Goal: Task Accomplishment & Management: Use online tool/utility

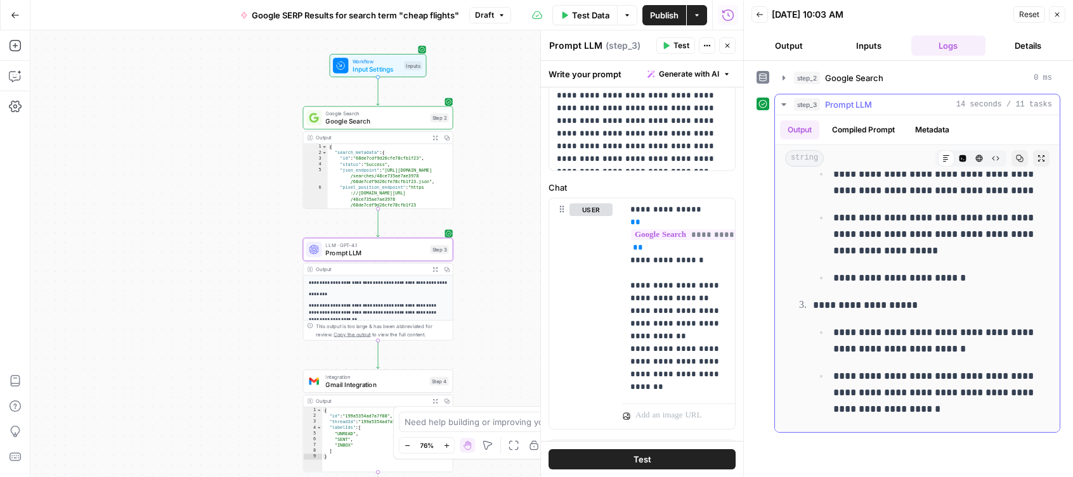
scroll to position [456, 0]
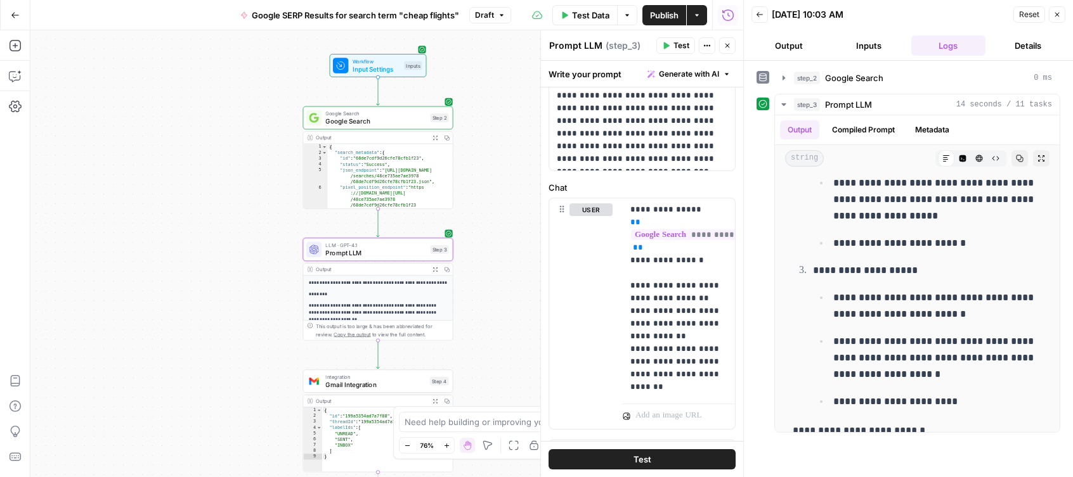
click at [654, 463] on button "Test" at bounding box center [641, 460] width 187 height 20
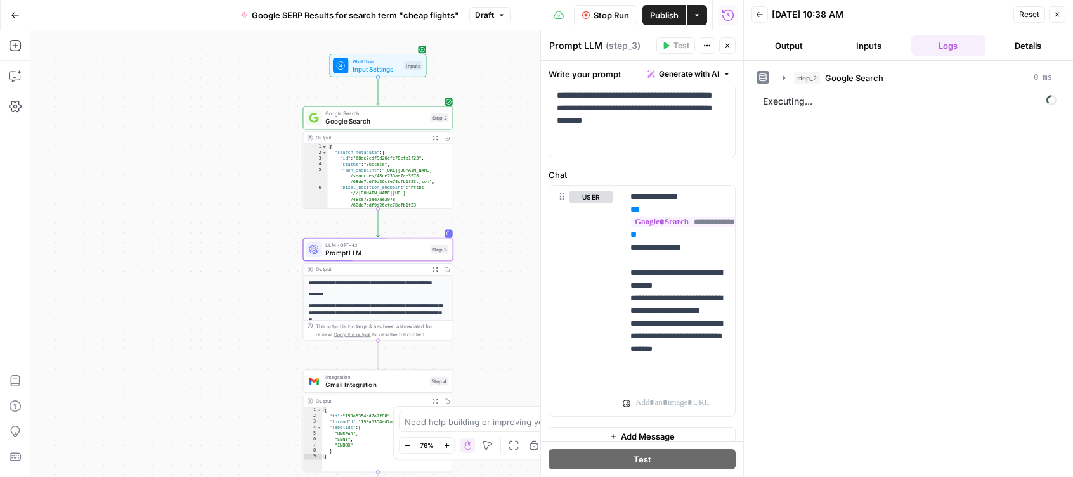
click at [664, 15] on span "Publish" at bounding box center [664, 15] width 29 height 13
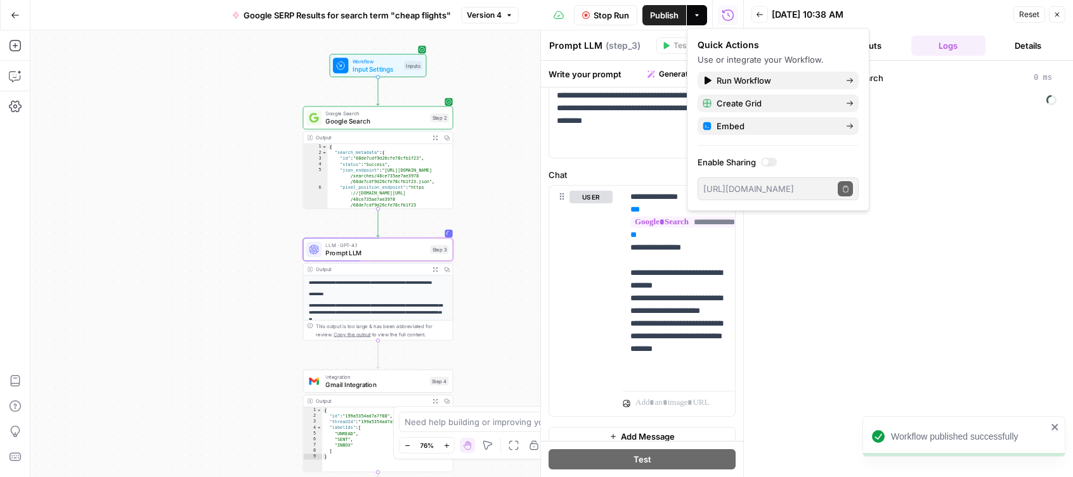
click at [15, 14] on icon "button" at bounding box center [15, 15] width 9 height 9
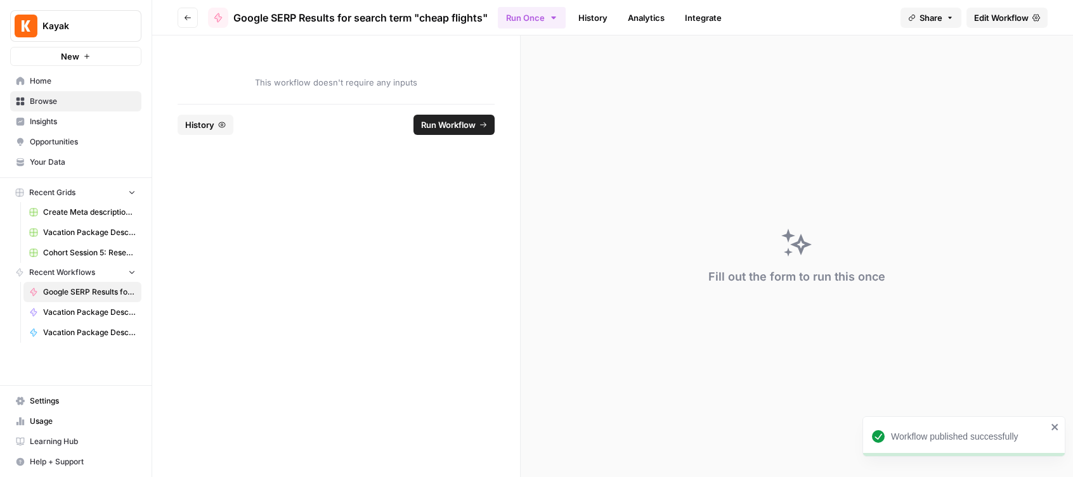
click at [60, 81] on span "Home" at bounding box center [83, 80] width 106 height 11
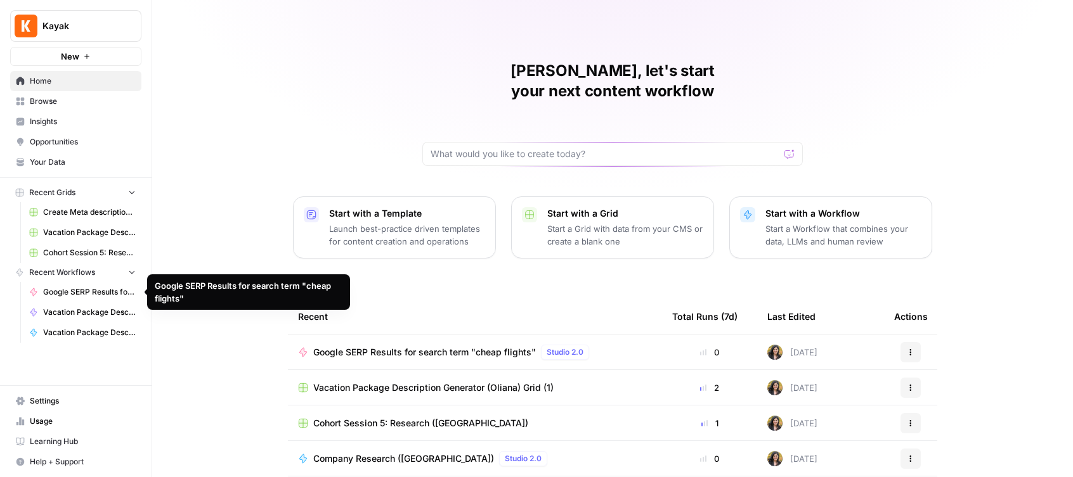
click at [89, 290] on span "Google SERP Results for search term "cheap flights"" at bounding box center [89, 292] width 93 height 11
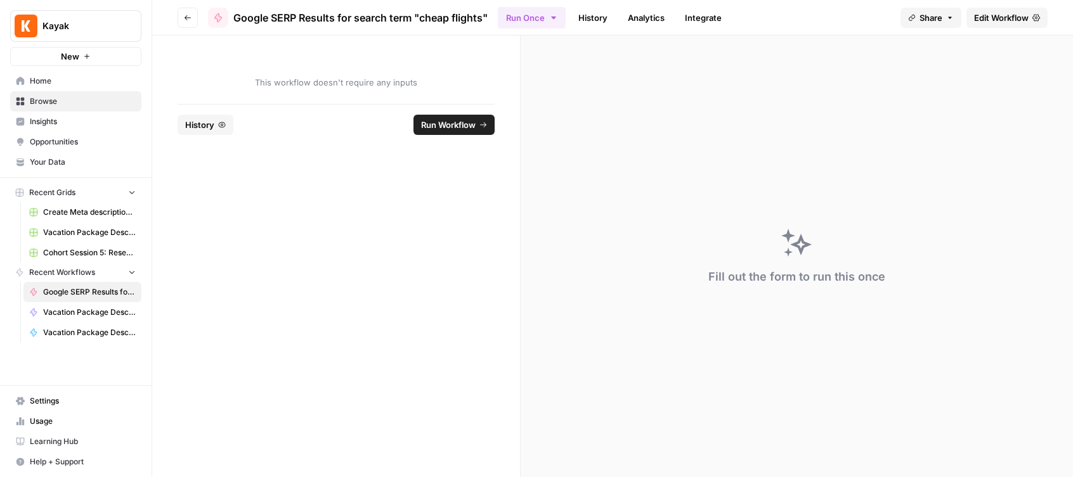
click at [990, 24] on link "Edit Workflow" at bounding box center [1006, 18] width 81 height 20
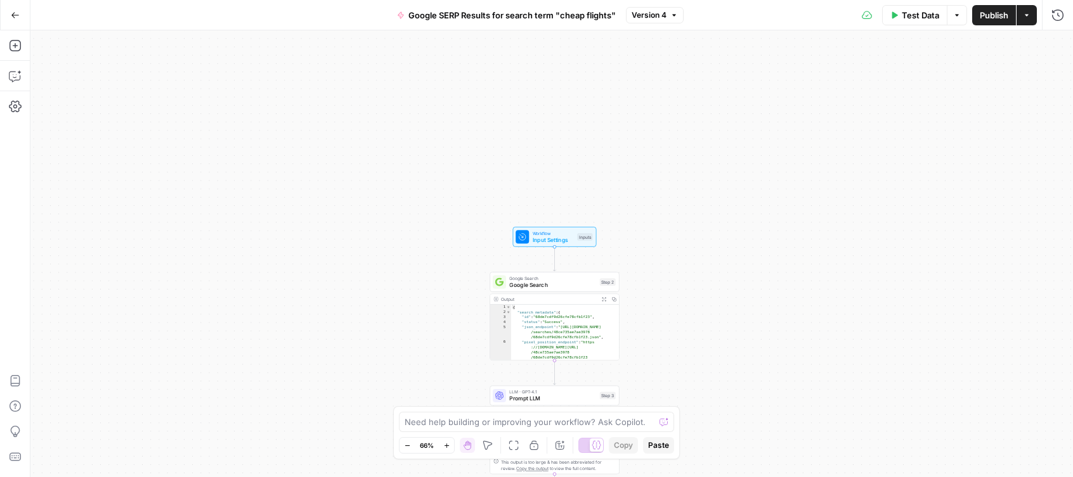
click at [918, 20] on span "Test Data" at bounding box center [920, 15] width 37 height 13
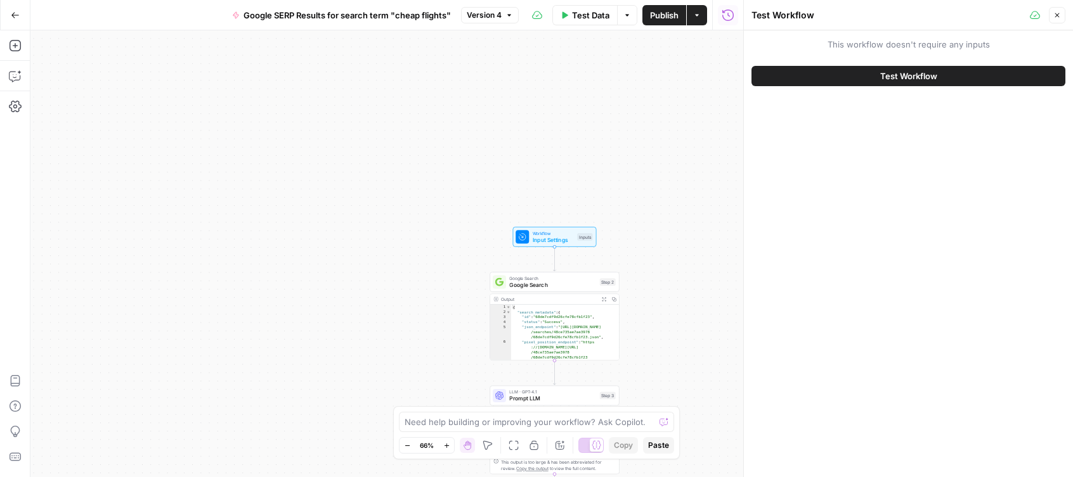
click at [905, 75] on span "Test Workflow" at bounding box center [908, 76] width 57 height 13
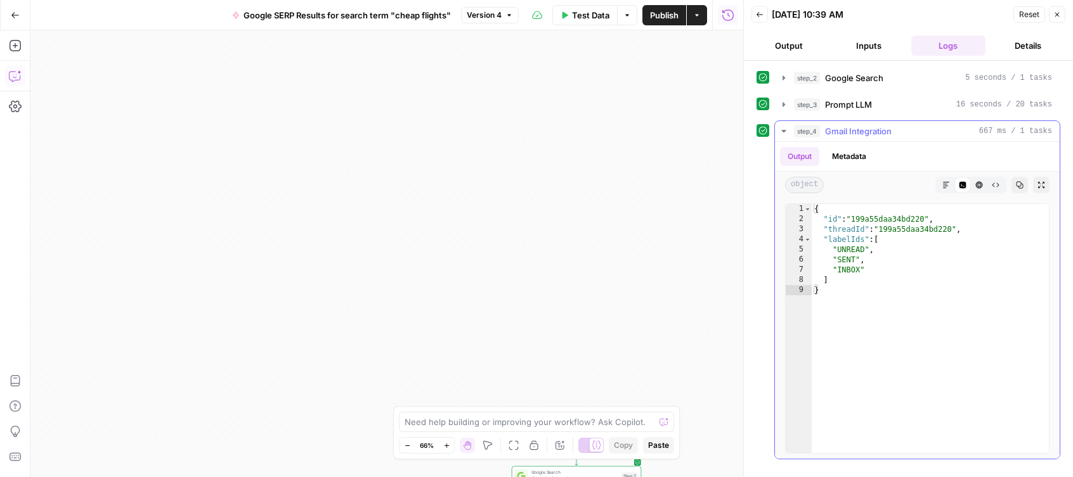
click at [877, 131] on span "Gmail Integration" at bounding box center [858, 131] width 67 height 13
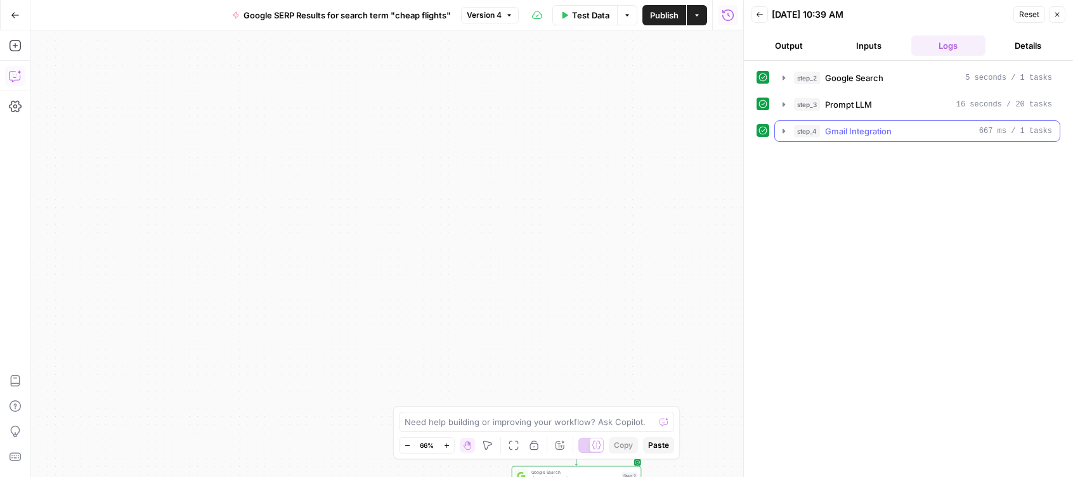
click at [832, 132] on span "Gmail Integration" at bounding box center [858, 131] width 67 height 13
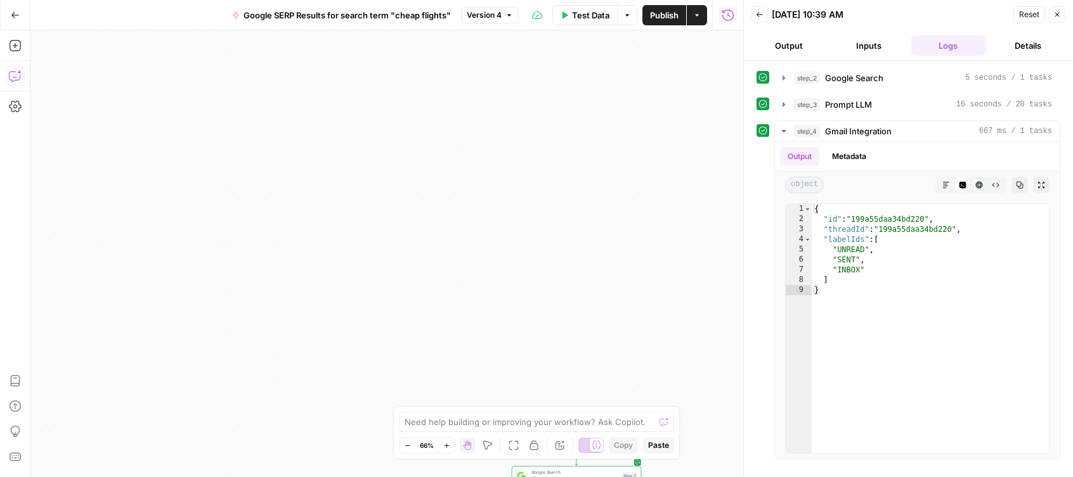
click at [1056, 12] on icon "button" at bounding box center [1057, 15] width 8 height 8
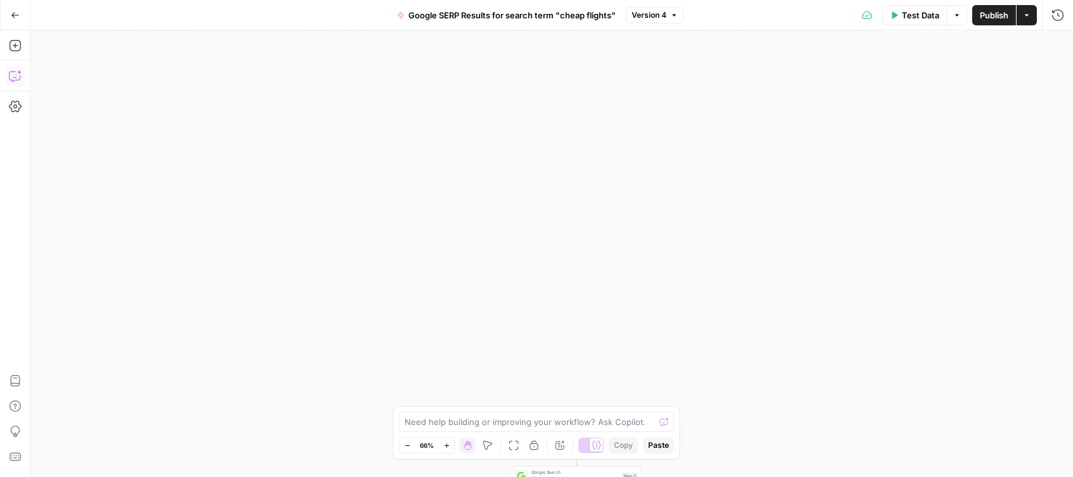
click at [479, 16] on span "Google SERP Results for search term "cheap flights"" at bounding box center [511, 15] width 207 height 13
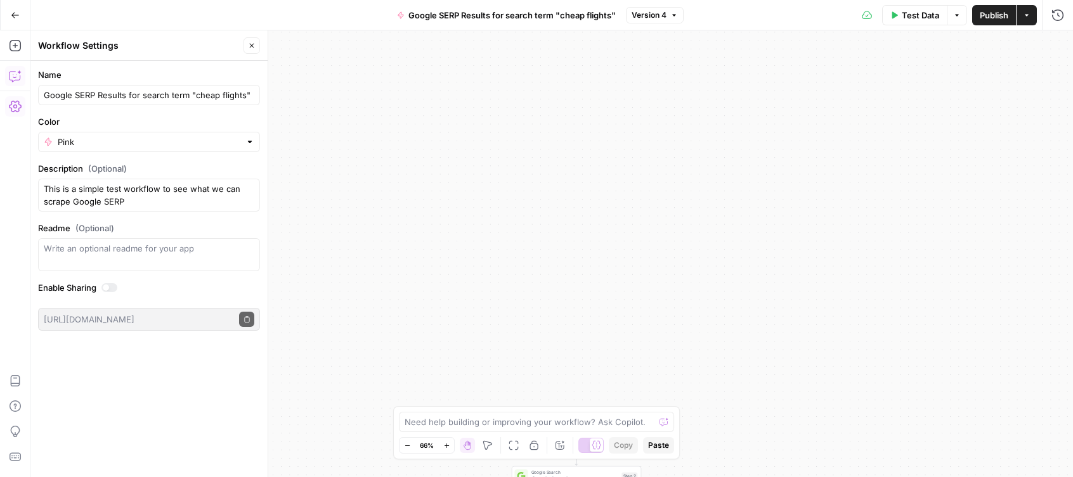
click at [958, 13] on icon "button" at bounding box center [957, 15] width 8 height 8
click at [1028, 17] on icon "button" at bounding box center [1027, 15] width 8 height 8
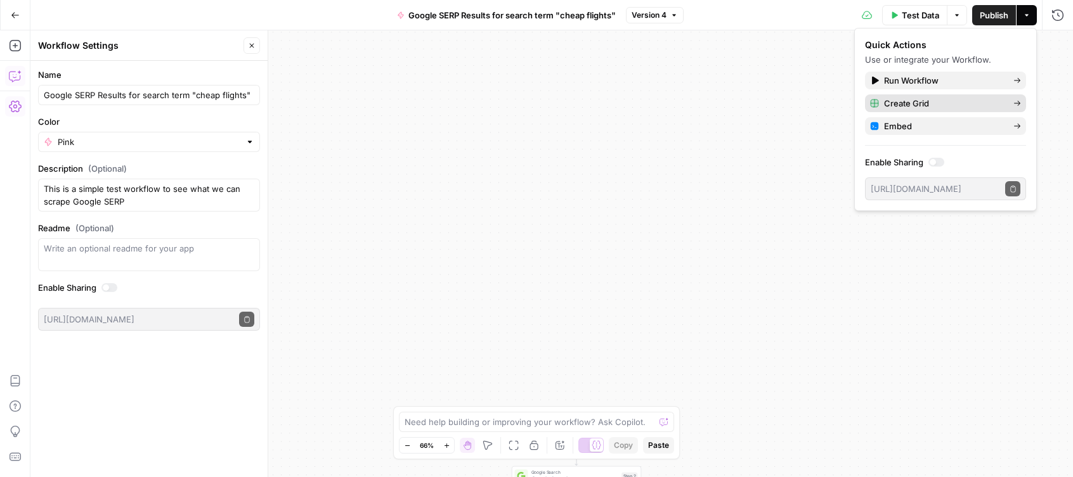
click at [913, 103] on span "Create Grid" at bounding box center [943, 103] width 119 height 13
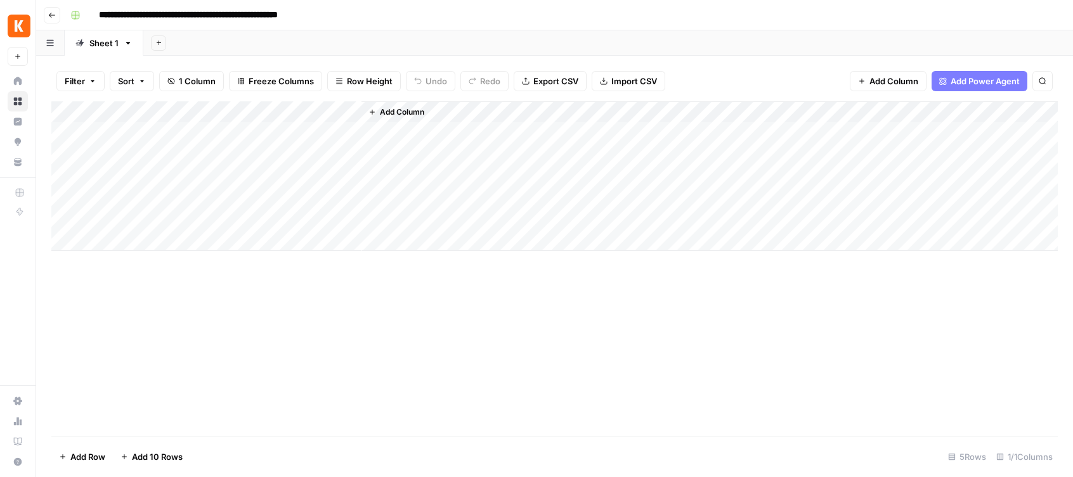
click at [375, 110] on icon "button" at bounding box center [372, 112] width 8 height 8
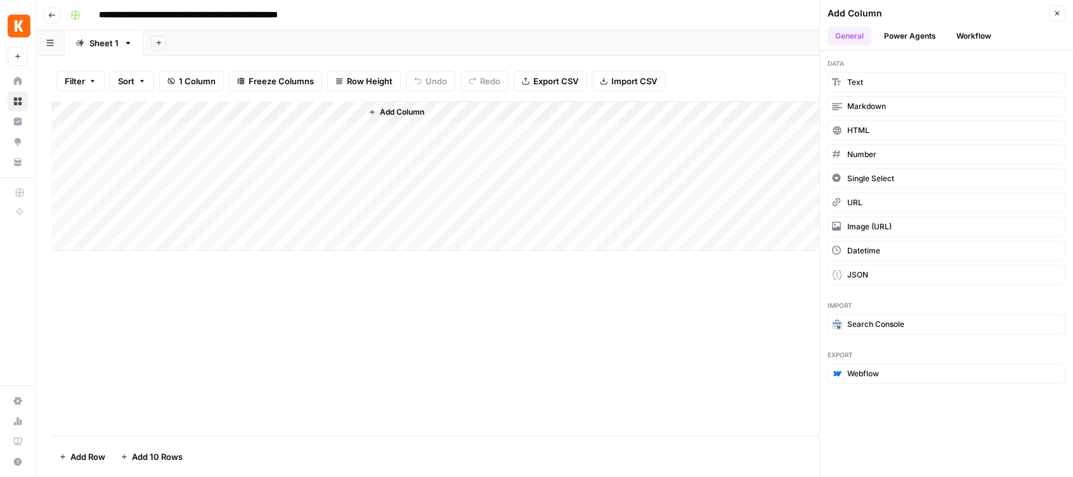
click at [334, 112] on div "Add Column" at bounding box center [554, 176] width 1006 height 150
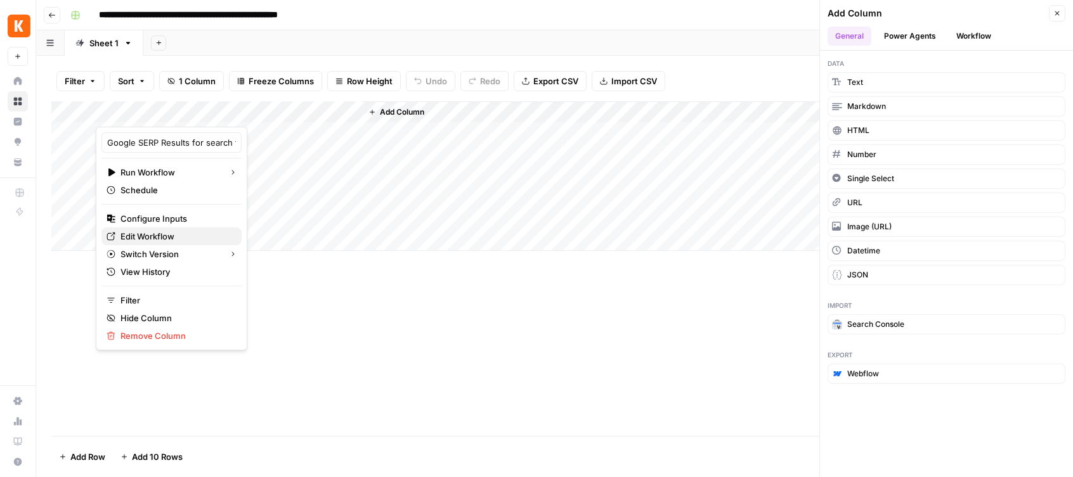
click at [159, 237] on span "Edit Workflow" at bounding box center [175, 236] width 111 height 13
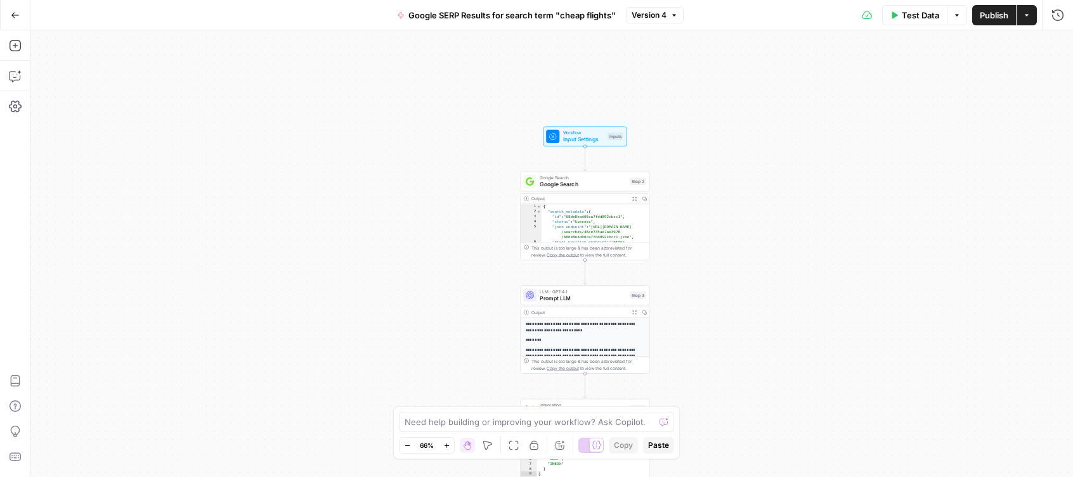
click at [1026, 18] on icon "button" at bounding box center [1027, 15] width 8 height 8
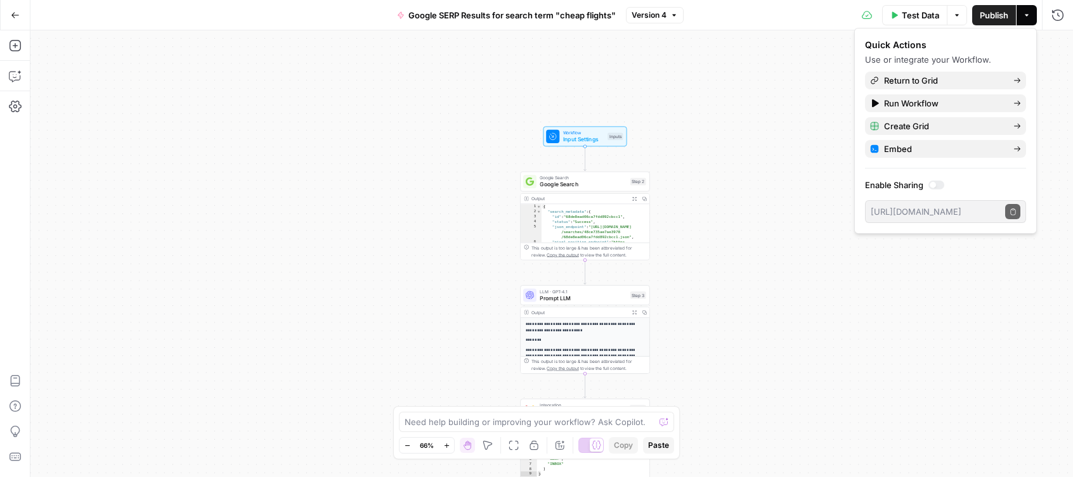
click at [957, 15] on icon "button" at bounding box center [957, 15] width 4 height 2
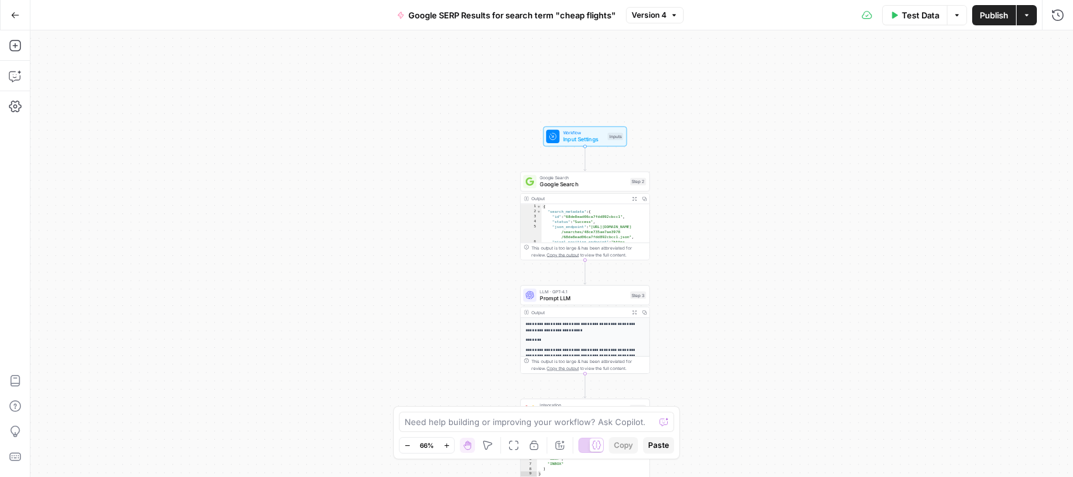
click at [15, 11] on icon "button" at bounding box center [15, 15] width 9 height 9
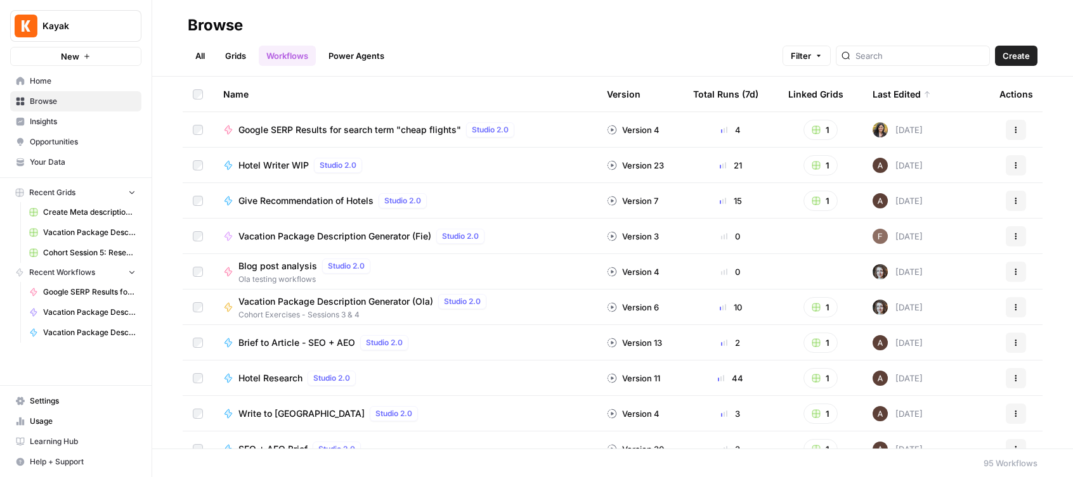
click at [53, 188] on span "Recent Grids" at bounding box center [52, 192] width 46 height 11
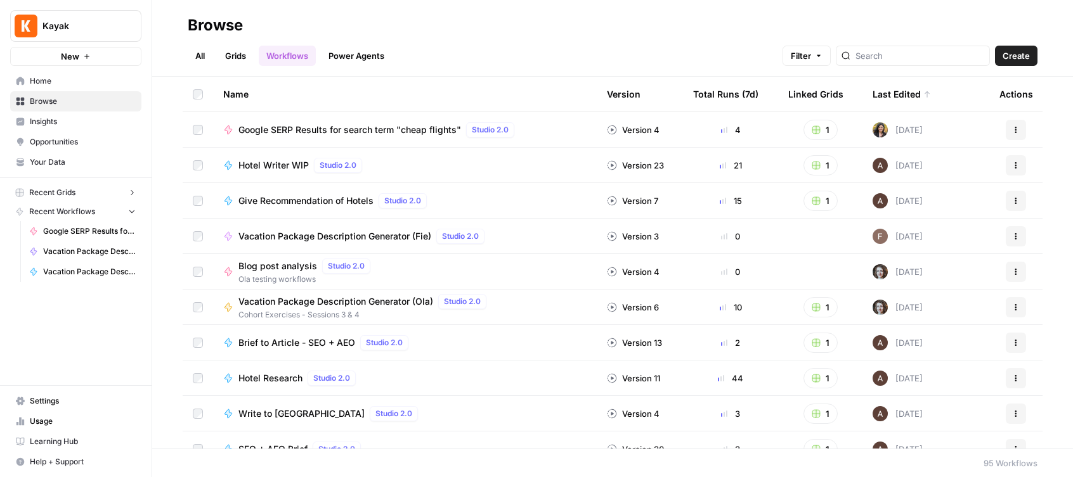
click at [52, 190] on span "Recent Grids" at bounding box center [52, 192] width 46 height 11
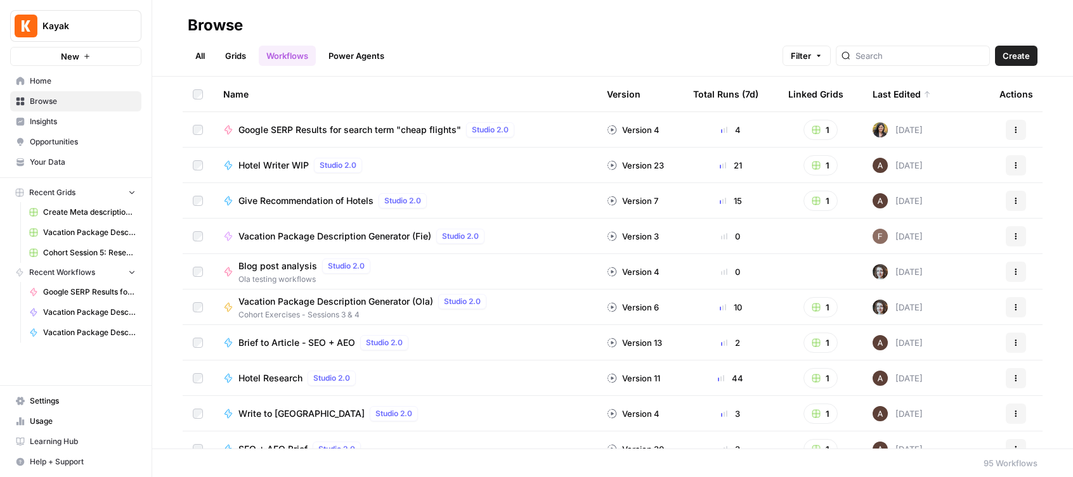
click at [18, 190] on rect "button" at bounding box center [20, 193] width 8 height 8
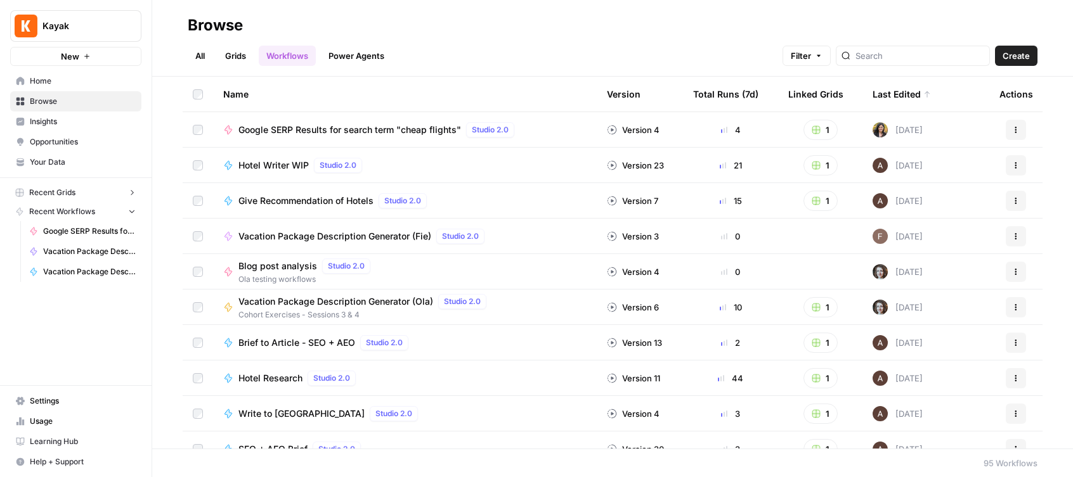
click at [818, 131] on rect "button" at bounding box center [816, 130] width 8 height 8
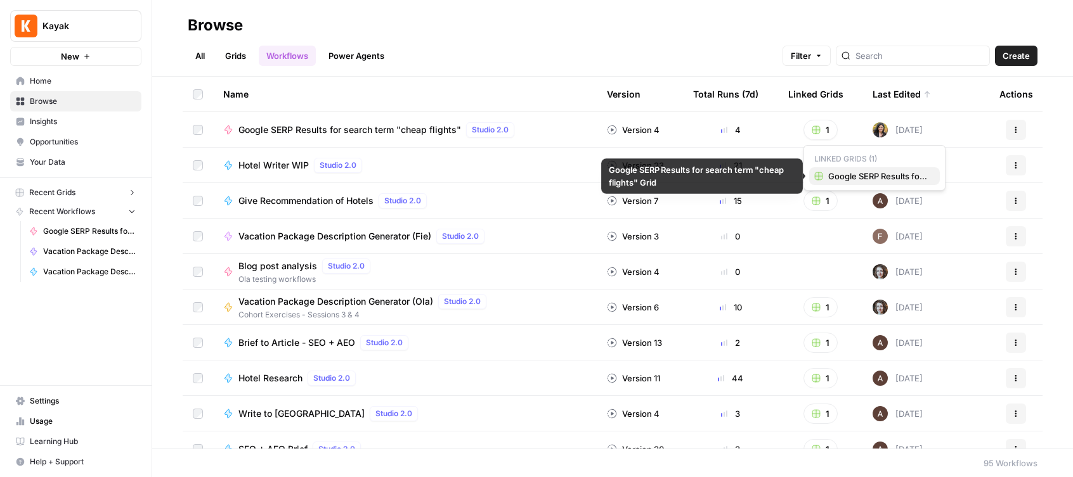
click at [854, 176] on span "Google SERP Results for search term "cheap flights" Grid" at bounding box center [878, 176] width 101 height 13
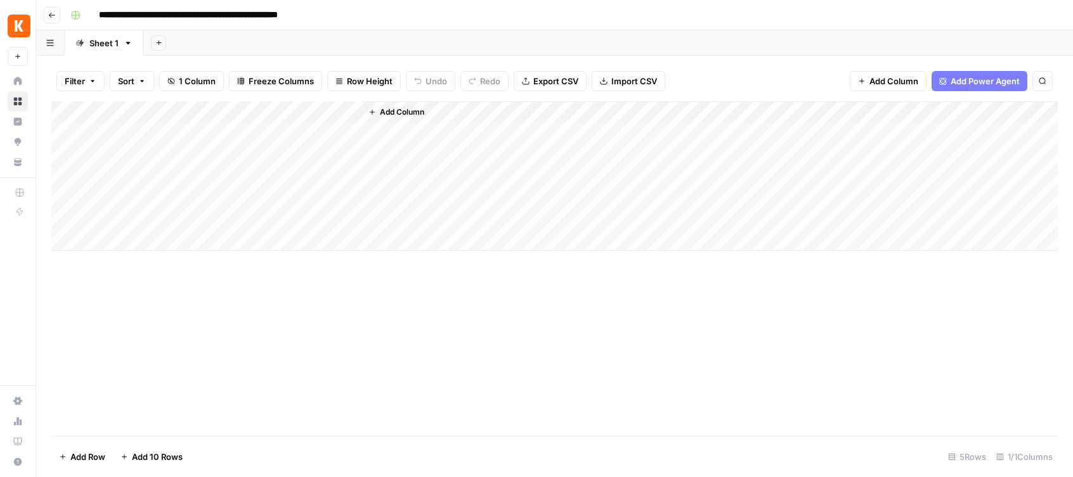
click at [337, 110] on div "Add Column" at bounding box center [554, 176] width 1006 height 150
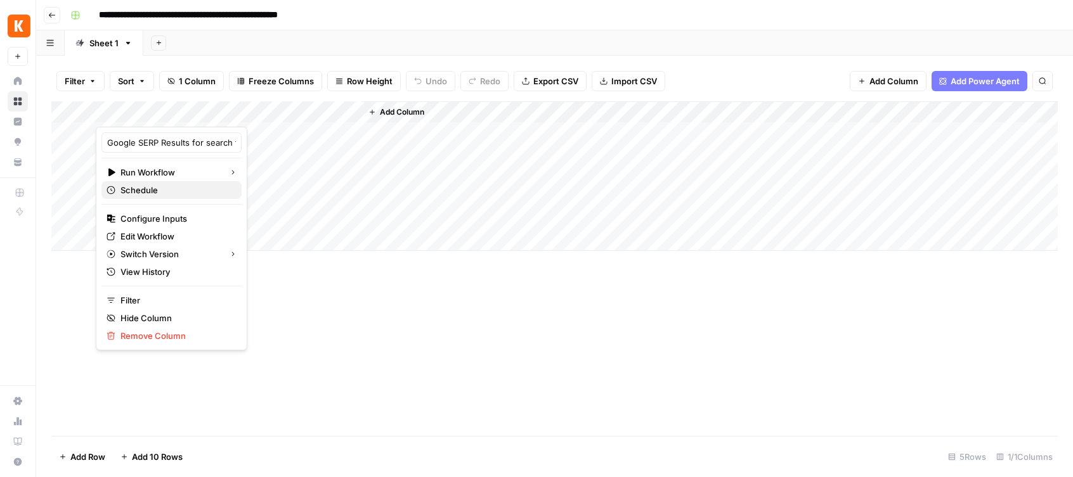
click at [141, 190] on span "Schedule" at bounding box center [175, 190] width 111 height 13
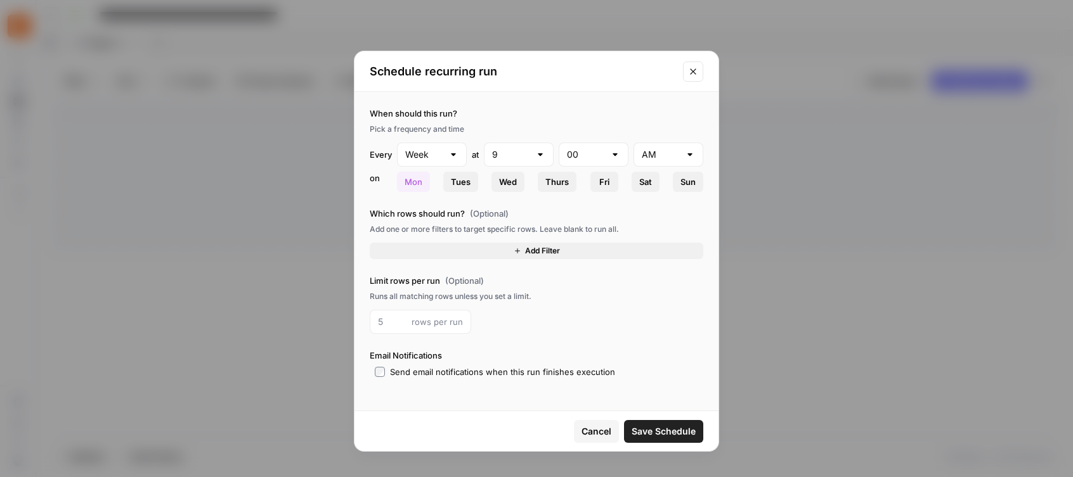
click at [601, 180] on span "Fri" at bounding box center [604, 182] width 10 height 13
click at [652, 433] on span "Save Schedule" at bounding box center [663, 431] width 64 height 13
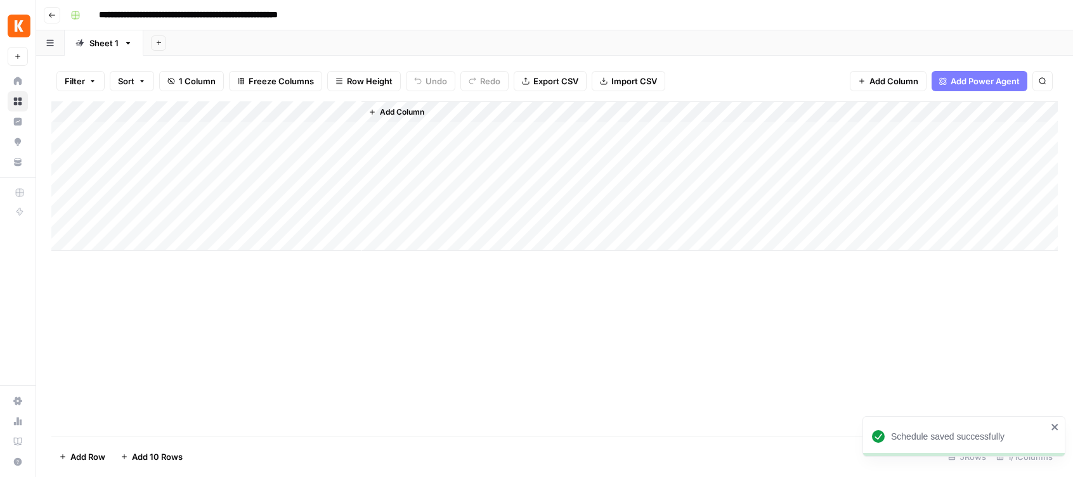
click at [330, 110] on div "Add Column" at bounding box center [554, 176] width 1006 height 150
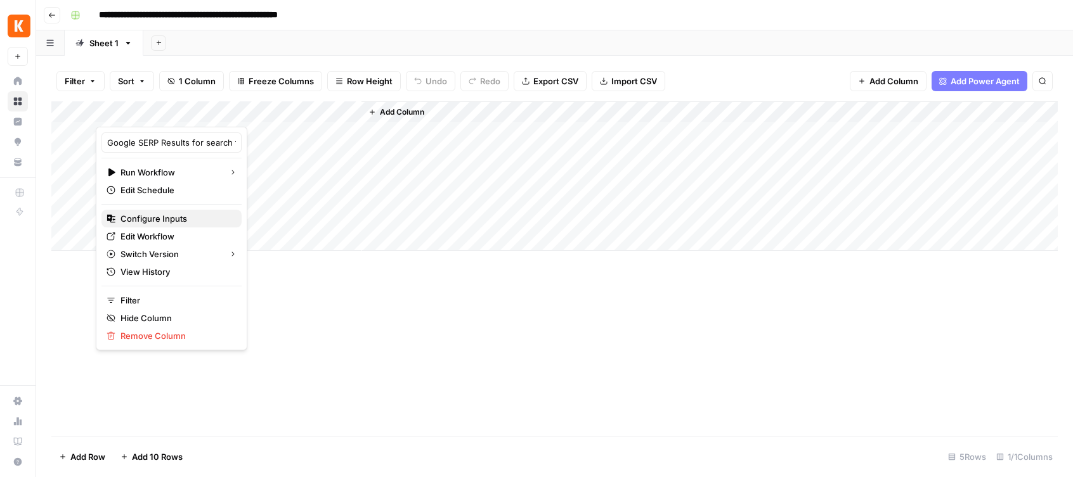
click at [159, 219] on span "Configure Inputs" at bounding box center [175, 218] width 111 height 13
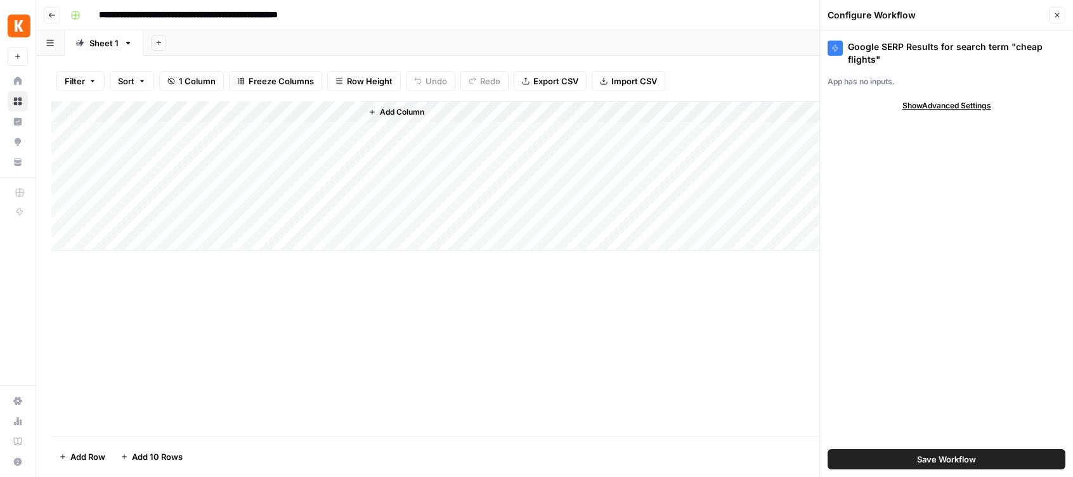
click at [955, 107] on span "Show Advanced Settings" at bounding box center [946, 105] width 89 height 11
click at [1060, 13] on icon "button" at bounding box center [1057, 15] width 8 height 8
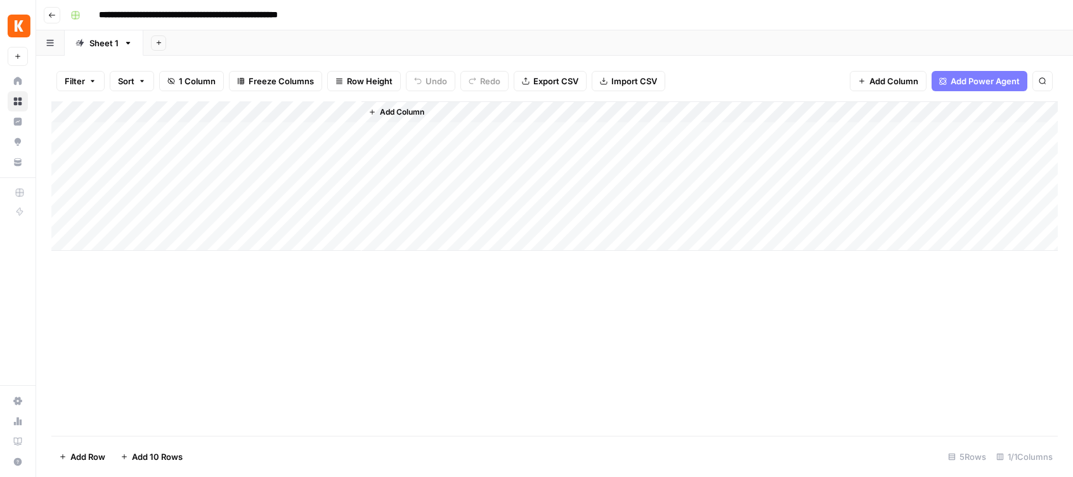
click at [332, 112] on div "Add Column" at bounding box center [554, 176] width 1006 height 150
click at [438, 294] on div "Add Column" at bounding box center [554, 268] width 1006 height 335
click at [49, 14] on icon "button" at bounding box center [52, 15] width 6 height 5
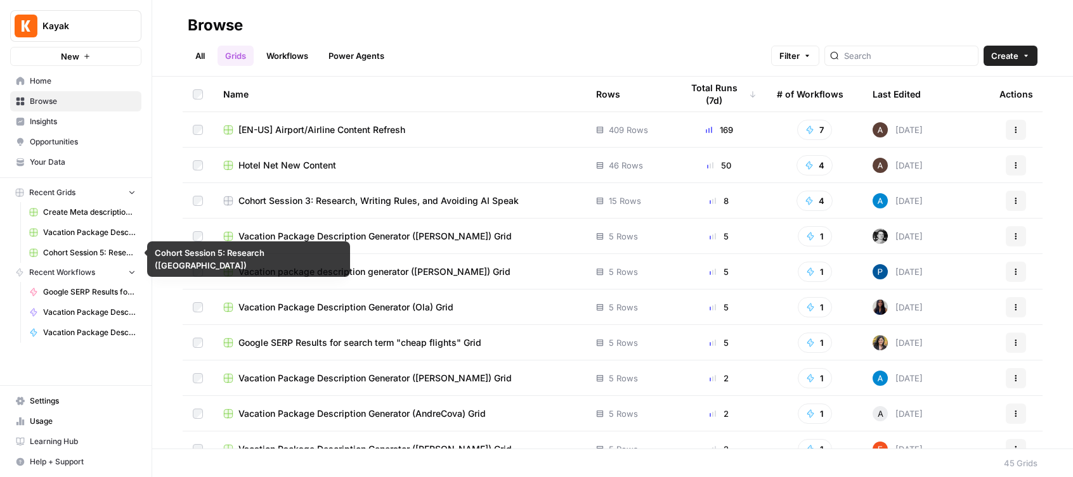
click at [77, 234] on span "Vacation Package Description Generator (Oliana) Grid (1)" at bounding box center [89, 232] width 93 height 11
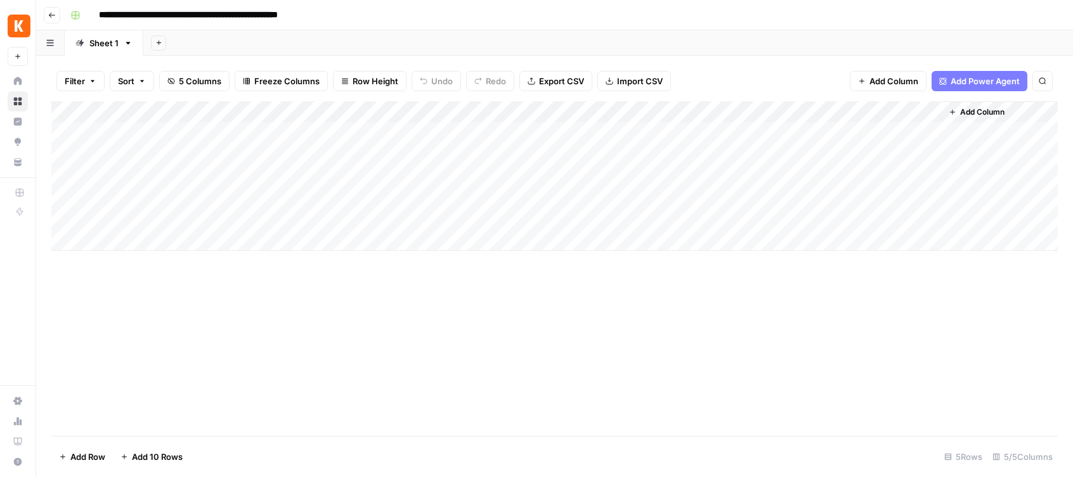
click at [51, 15] on icon "button" at bounding box center [52, 15] width 6 height 5
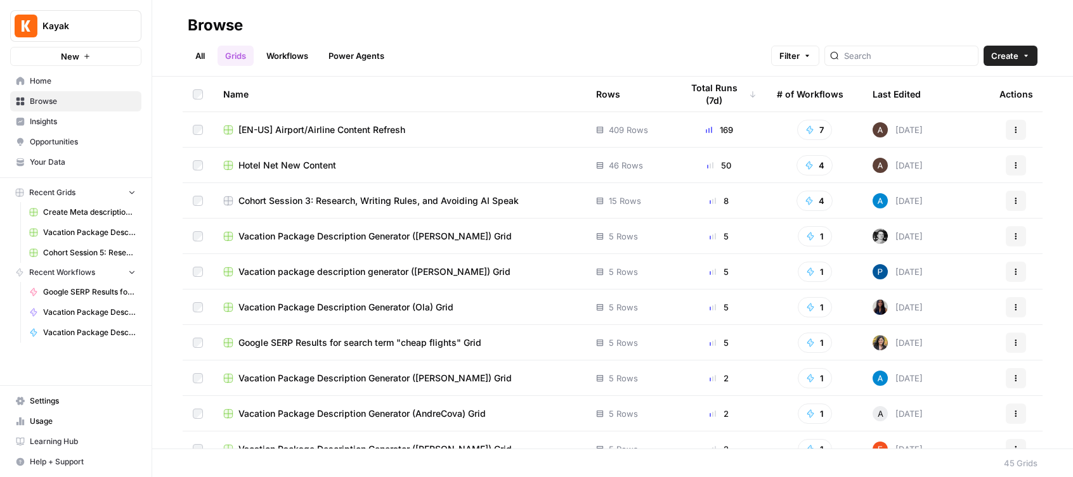
click at [66, 187] on span "Recent Grids" at bounding box center [52, 192] width 46 height 11
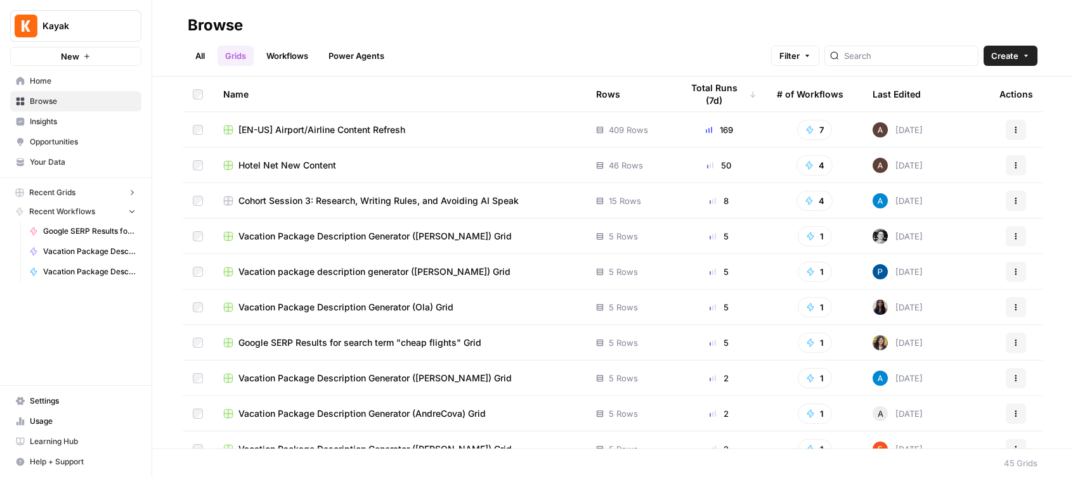
click at [909, 96] on div "Last Edited" at bounding box center [896, 94] width 48 height 35
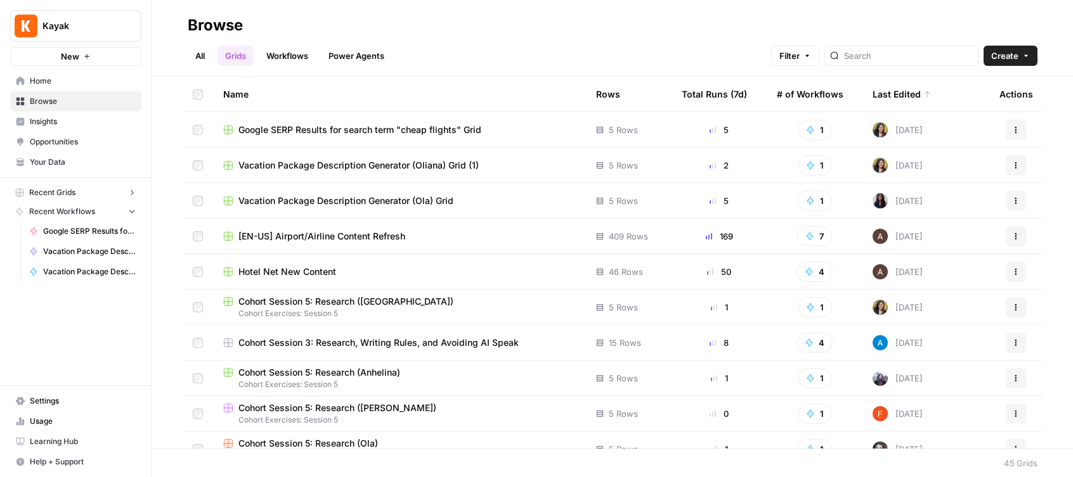
click at [908, 97] on div "Last Edited" at bounding box center [901, 94] width 58 height 35
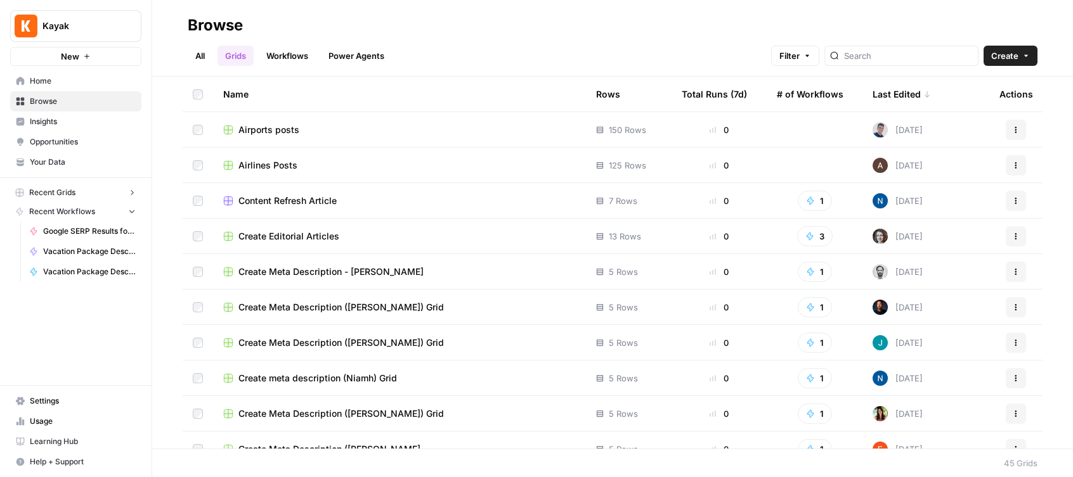
click at [908, 97] on div "Last Edited" at bounding box center [901, 94] width 58 height 35
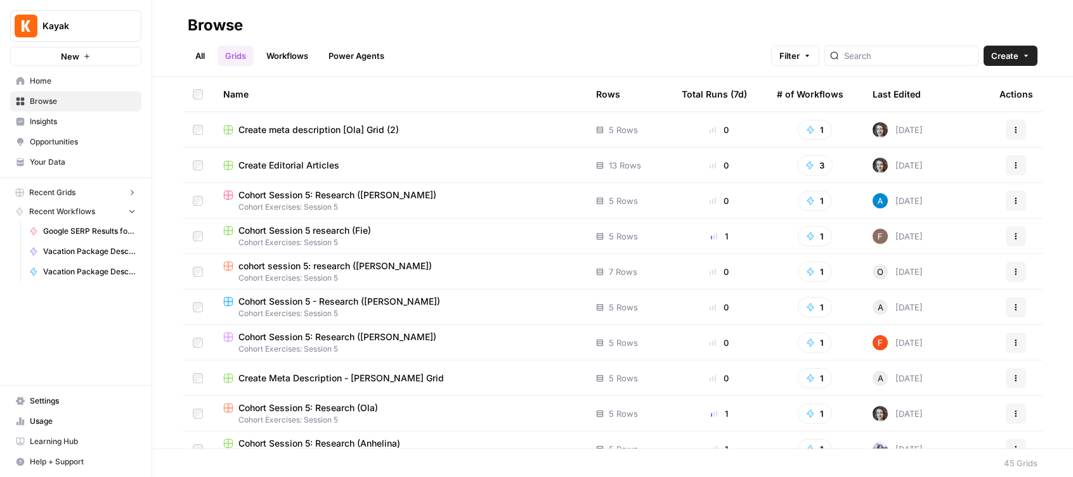
click at [889, 101] on div "Last Edited" at bounding box center [896, 94] width 48 height 35
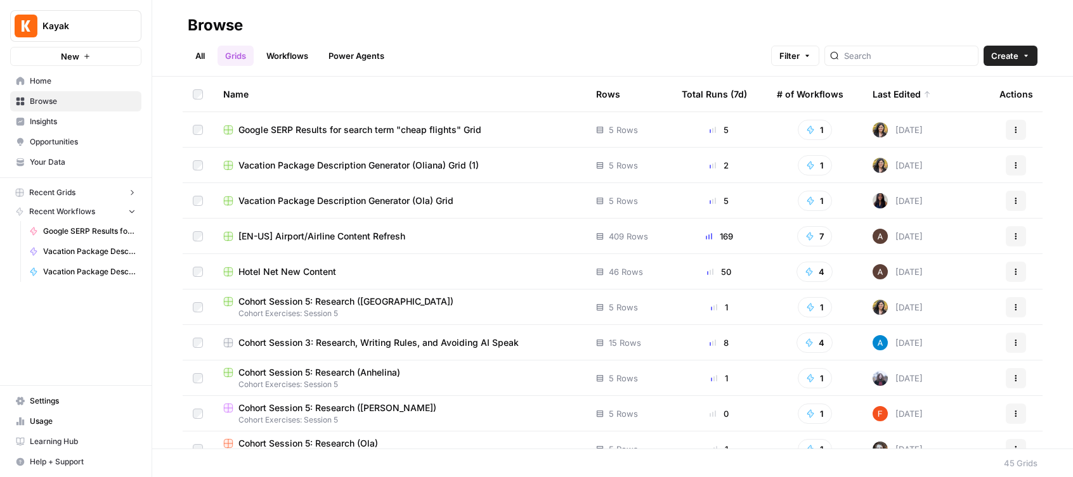
click at [419, 125] on span "Google SERP Results for search term "cheap flights" Grid" at bounding box center [359, 130] width 243 height 13
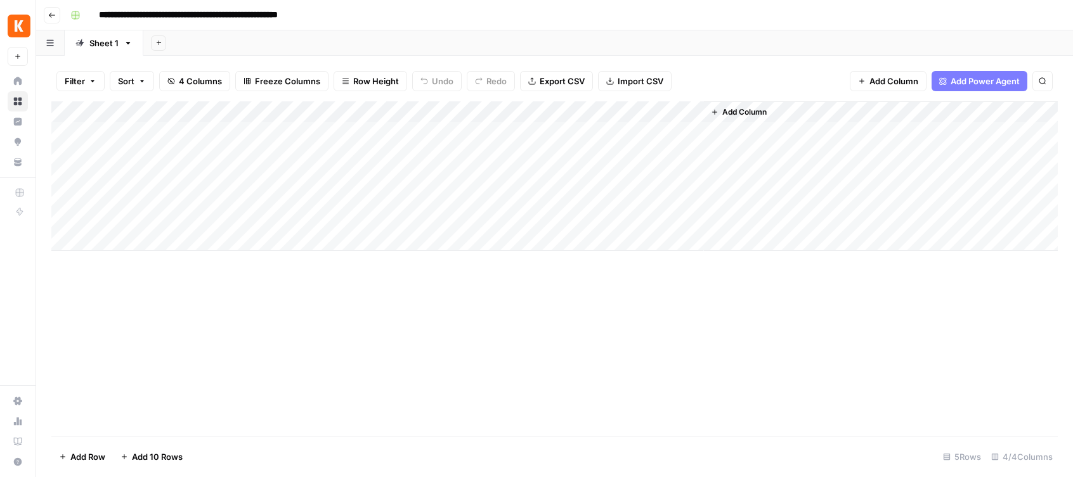
click at [717, 110] on icon "button" at bounding box center [715, 112] width 8 height 8
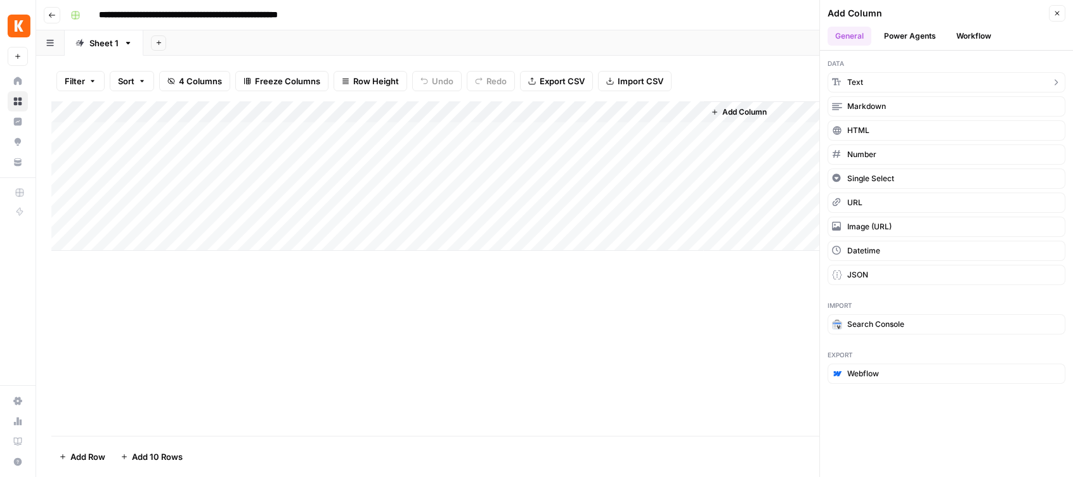
click at [860, 81] on span "Text" at bounding box center [855, 82] width 16 height 11
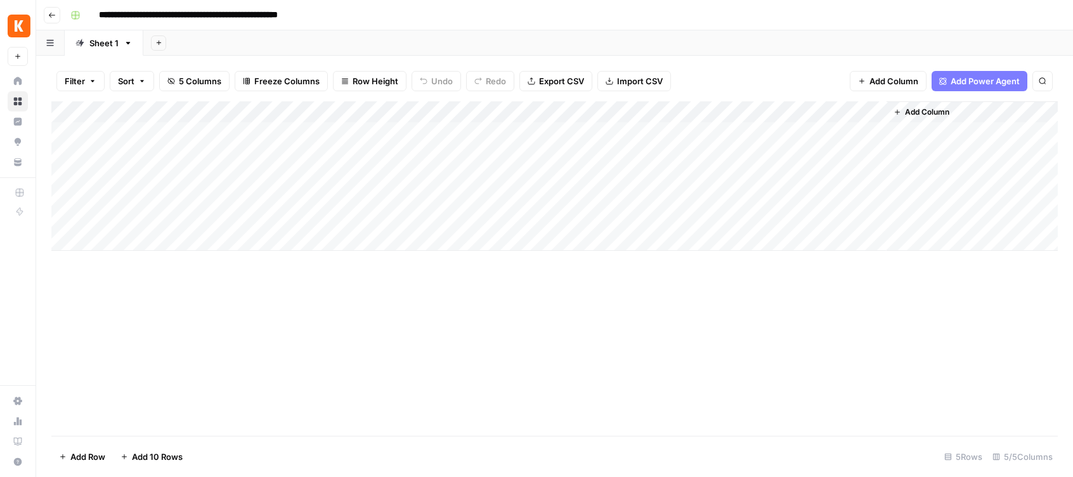
click at [742, 113] on div "Add Column" at bounding box center [554, 176] width 1006 height 150
drag, startPoint x: 783, startPoint y: 141, endPoint x: 666, endPoint y: 141, distance: 116.7
click at [666, 141] on body "**********" at bounding box center [536, 238] width 1073 height 477
type input "N"
type input "Search Term"
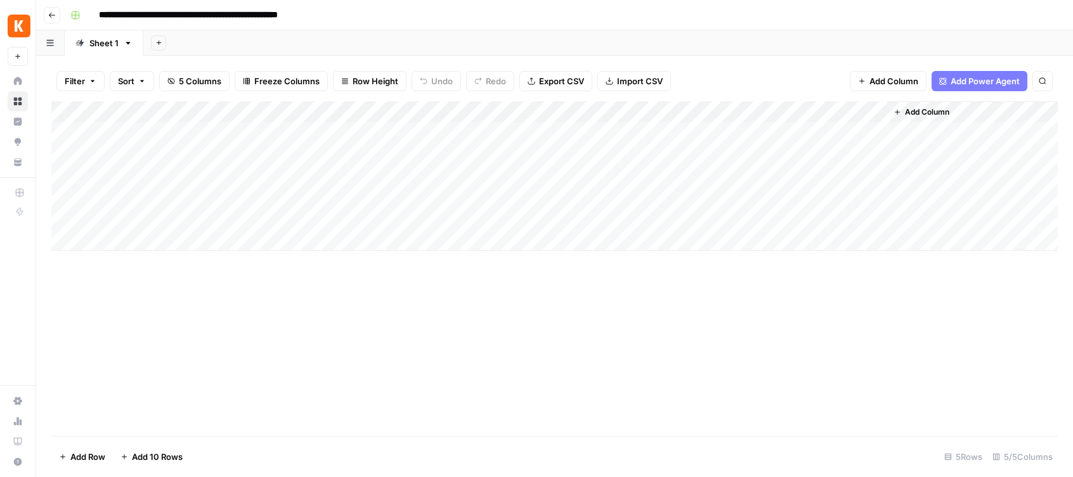
click at [939, 154] on div "Add Column" at bounding box center [971, 176] width 171 height 150
click at [743, 129] on div "Add Column" at bounding box center [554, 176] width 1006 height 150
click at [49, 13] on icon "button" at bounding box center [52, 15] width 8 height 8
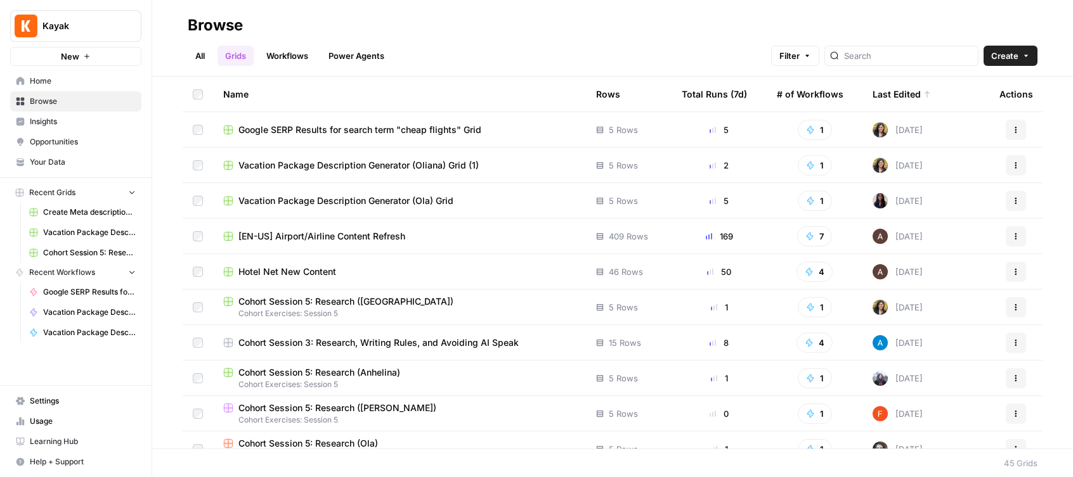
click at [273, 130] on span "Google SERP Results for search term "cheap flights" Grid" at bounding box center [359, 130] width 243 height 13
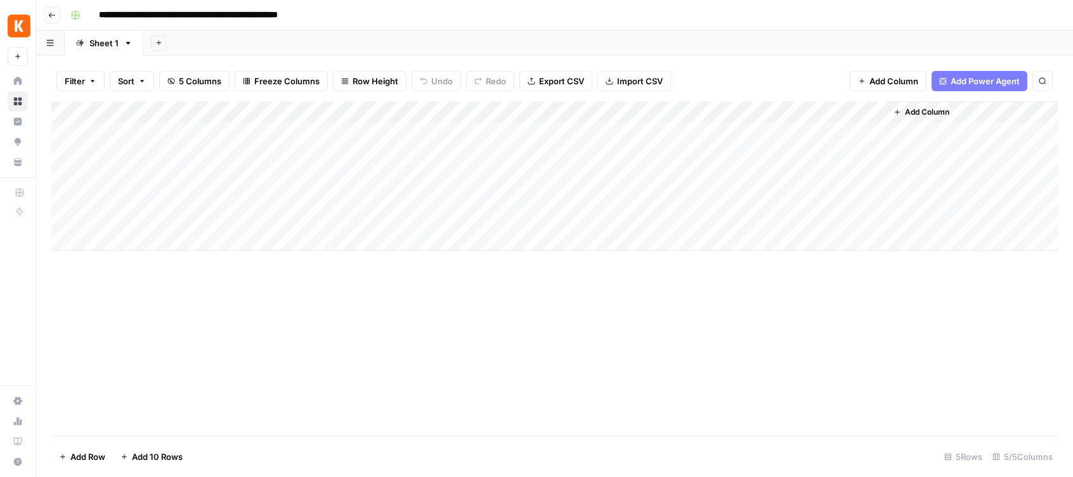
drag, startPoint x: 773, startPoint y: 108, endPoint x: 196, endPoint y: 114, distance: 577.0
click at [196, 114] on div "Add Column" at bounding box center [554, 176] width 1006 height 150
click at [181, 134] on div "Add Column" at bounding box center [554, 176] width 1006 height 150
type textarea "*"
type textarea "**********"
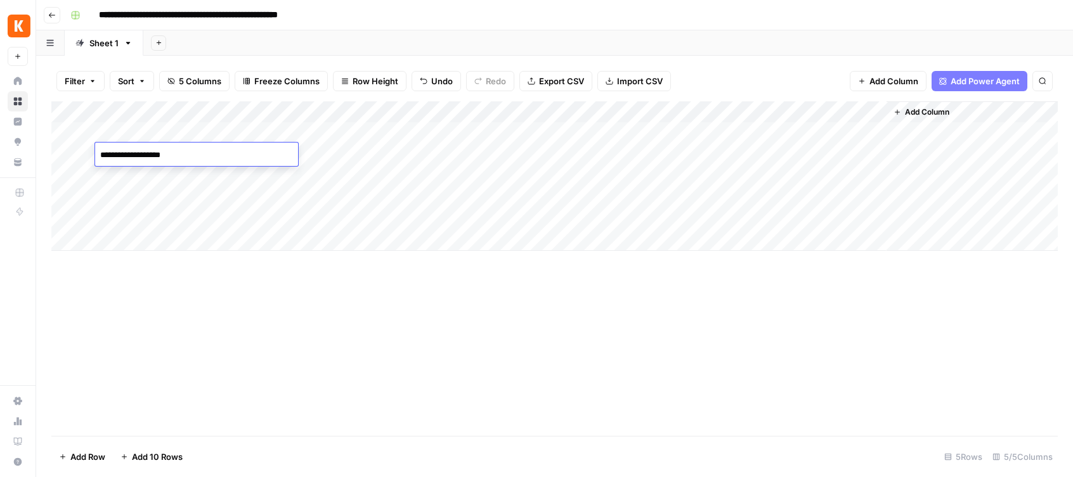
type textarea "**********"
type textarea "*"
click at [267, 308] on div "Add Column" at bounding box center [554, 268] width 1006 height 335
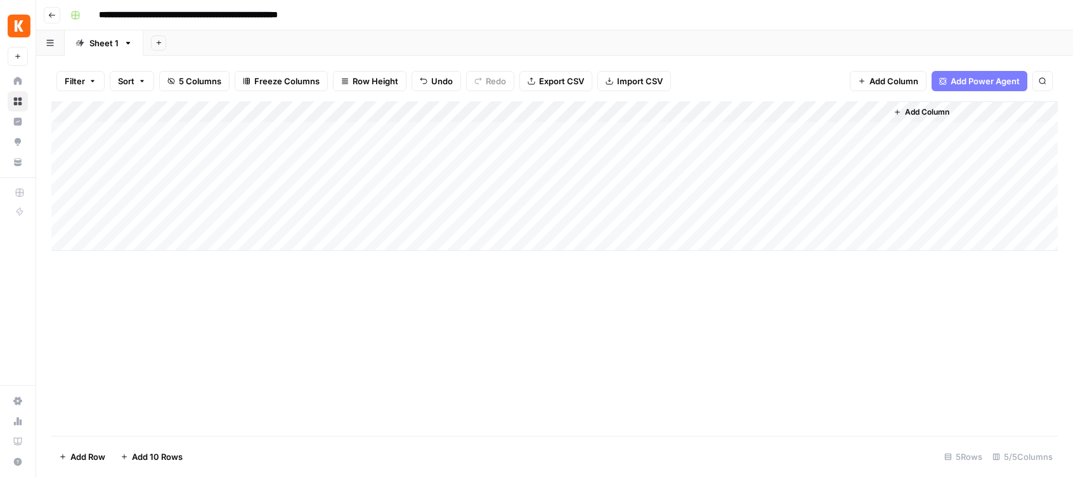
click at [517, 111] on div "Add Column" at bounding box center [554, 176] width 1006 height 150
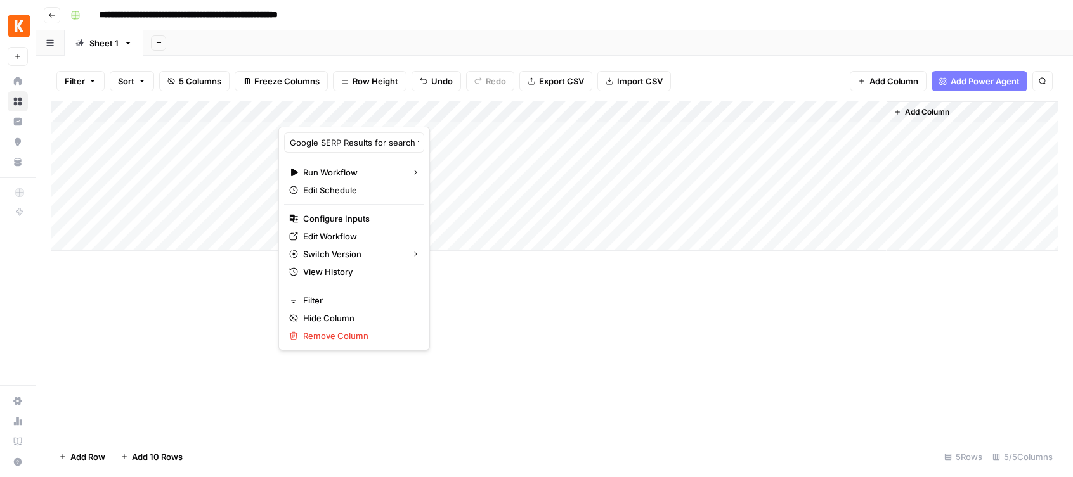
click at [516, 114] on div at bounding box center [411, 113] width 266 height 25
click at [333, 235] on span "Edit Workflow" at bounding box center [358, 236] width 111 height 13
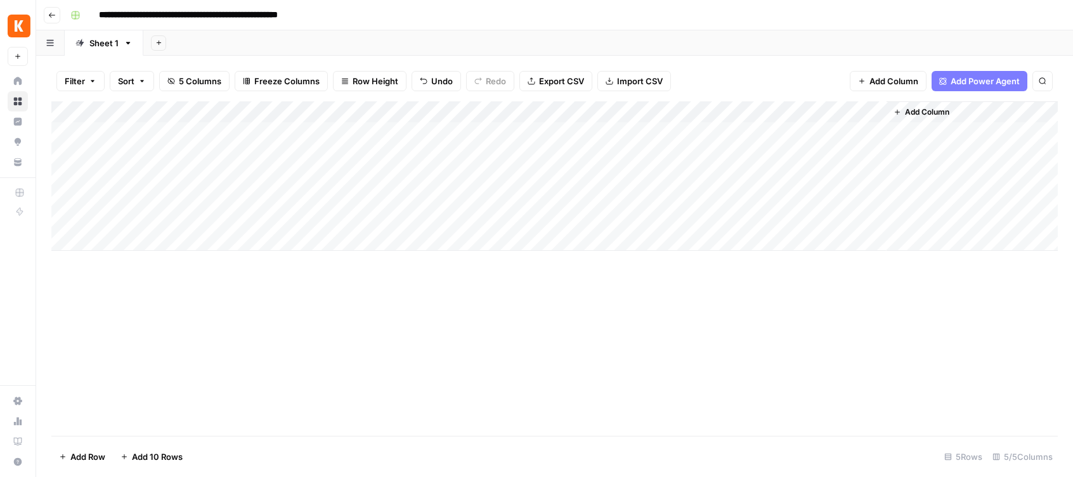
click at [480, 316] on div "Add Column" at bounding box center [554, 268] width 1006 height 335
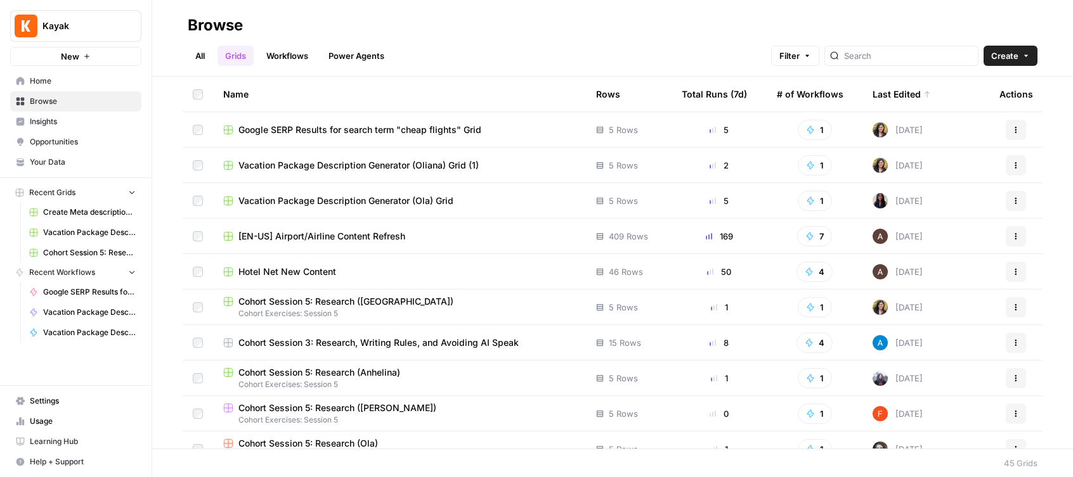
click at [88, 291] on span "Google SERP Results for search term "cheap flights"" at bounding box center [89, 292] width 93 height 11
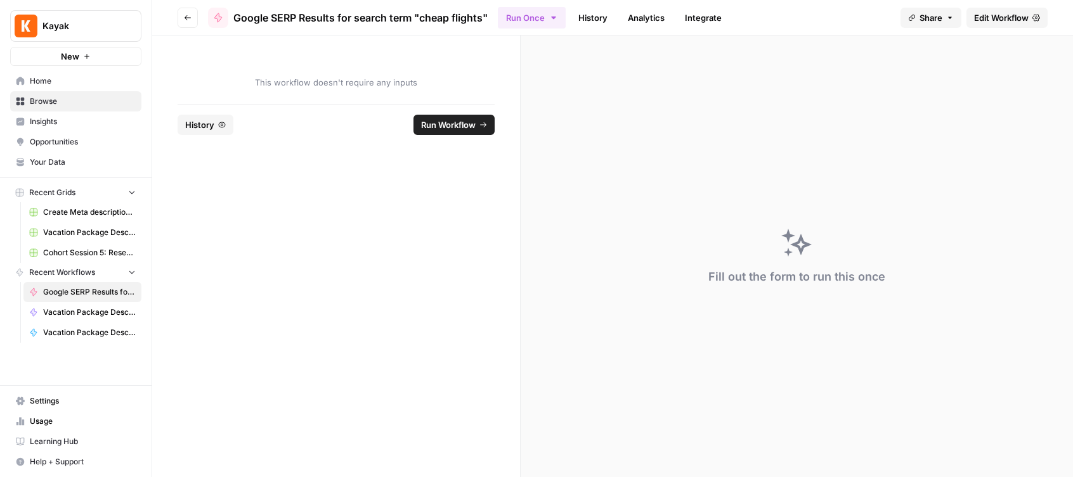
click at [1004, 17] on span "Edit Workflow" at bounding box center [1001, 17] width 55 height 13
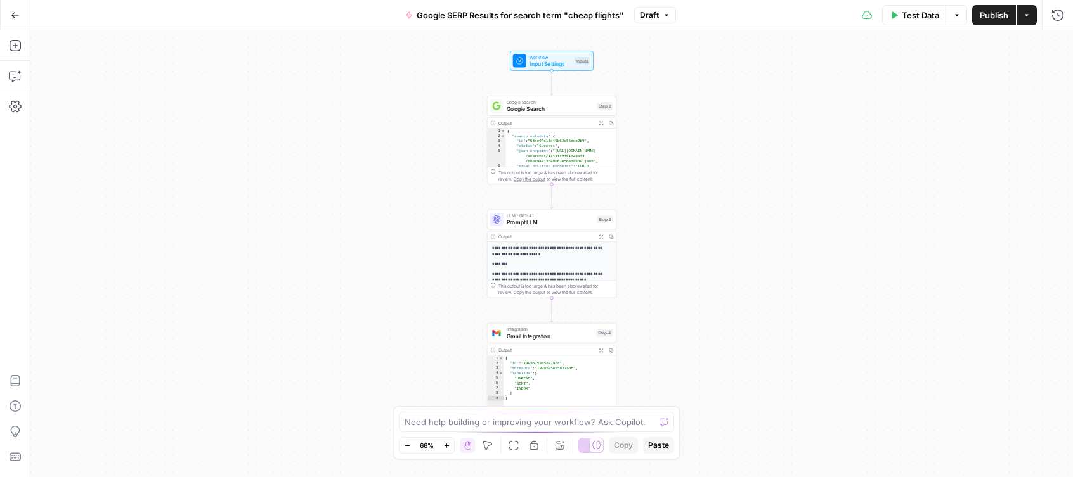
click at [581, 335] on span "Gmail Integration" at bounding box center [550, 336] width 86 height 8
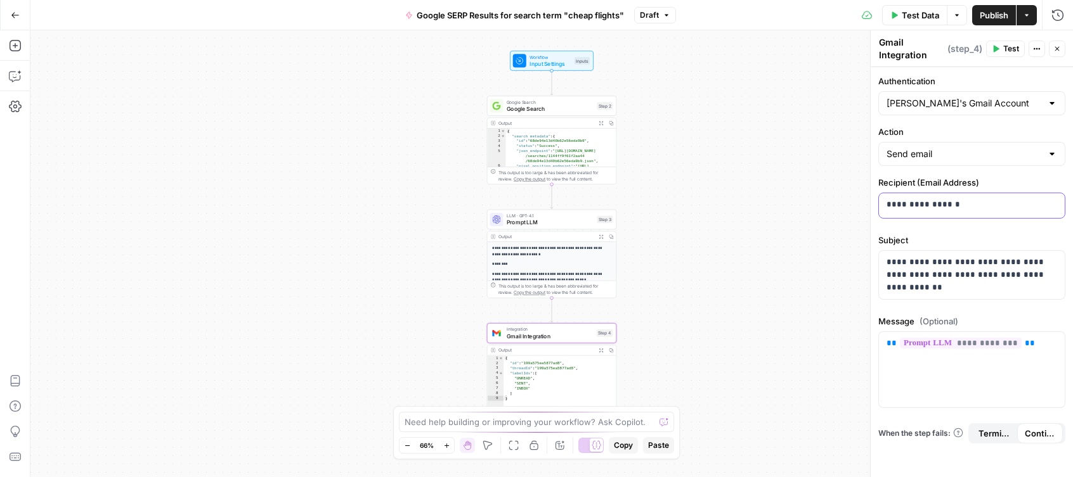
click at [980, 205] on p "**********" at bounding box center [971, 204] width 171 height 13
click at [1004, 52] on span "Test" at bounding box center [1011, 48] width 16 height 11
click at [913, 13] on span "Test Data" at bounding box center [920, 15] width 37 height 13
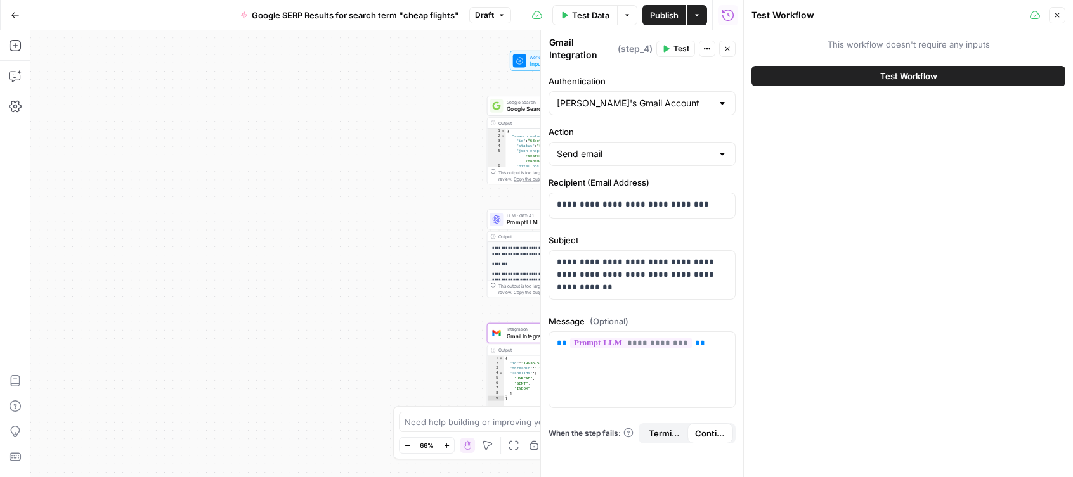
click at [844, 85] on button "Test Workflow" at bounding box center [908, 76] width 314 height 20
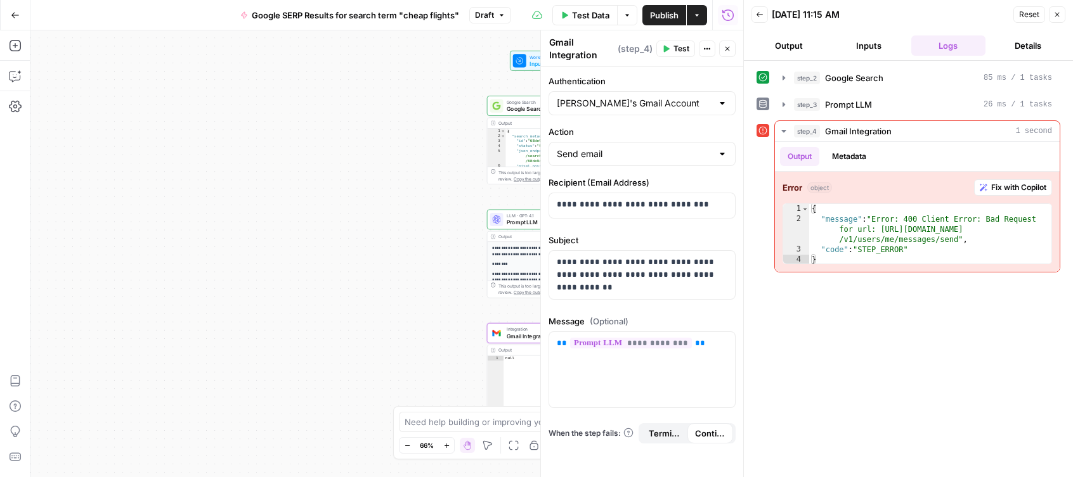
click at [1025, 190] on span "Fix with Copilot" at bounding box center [1018, 187] width 55 height 11
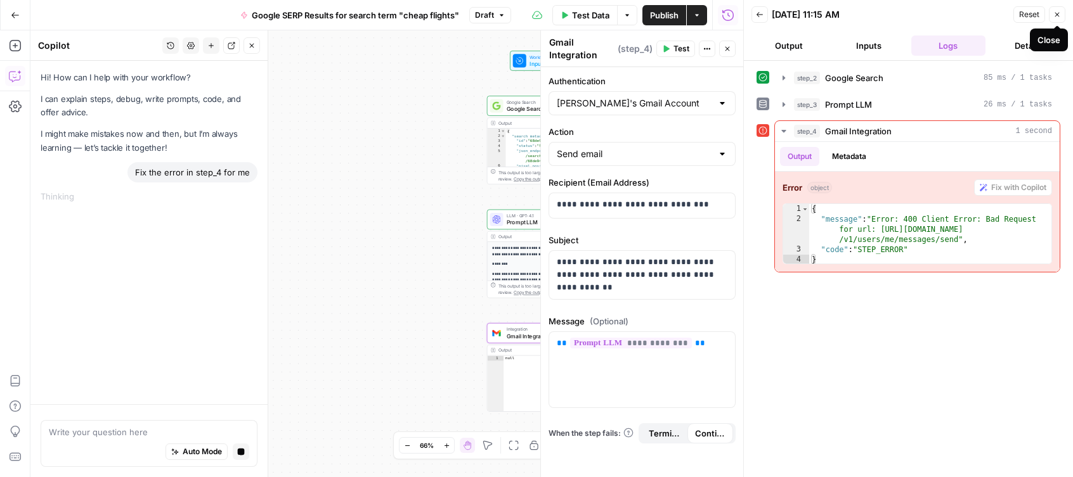
click at [1058, 13] on icon "button" at bounding box center [1057, 15] width 4 height 4
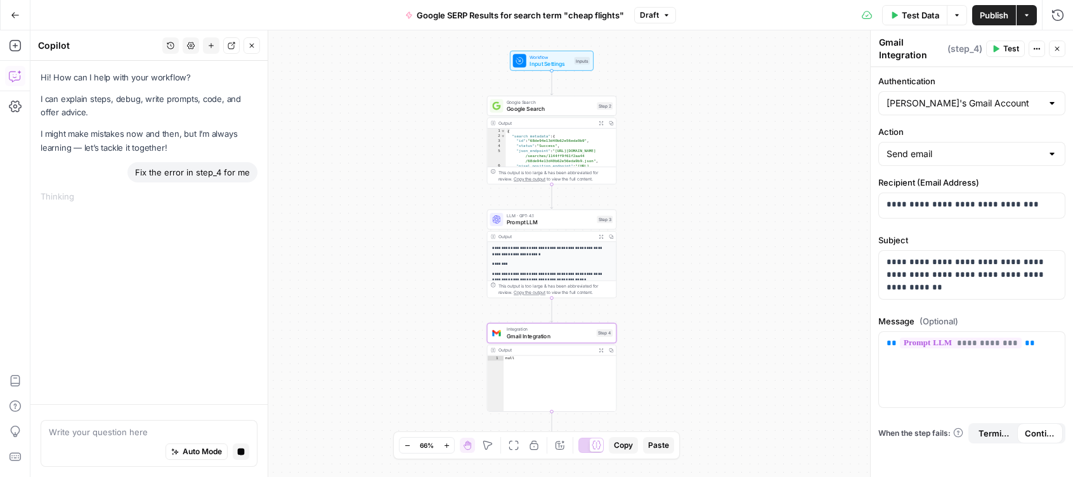
click at [921, 18] on span "Test Data" at bounding box center [920, 15] width 37 height 13
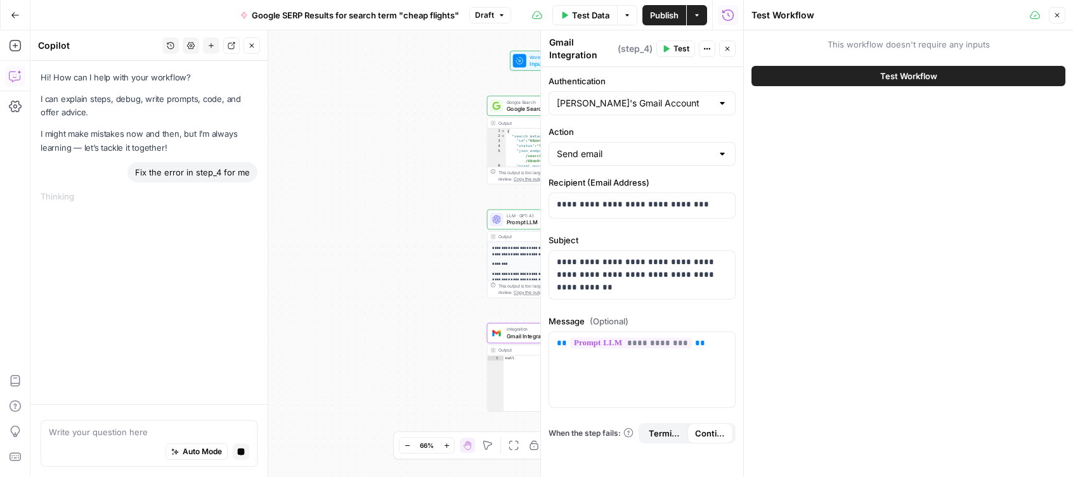
click at [905, 77] on span "Test Workflow" at bounding box center [908, 76] width 57 height 13
click at [828, 79] on button "Test Workflow" at bounding box center [908, 76] width 314 height 20
click at [1058, 378] on icon "close" at bounding box center [1055, 379] width 9 height 10
click at [1054, 426] on icon "close" at bounding box center [1055, 427] width 9 height 10
click at [834, 79] on button "Test Workflow" at bounding box center [908, 76] width 314 height 20
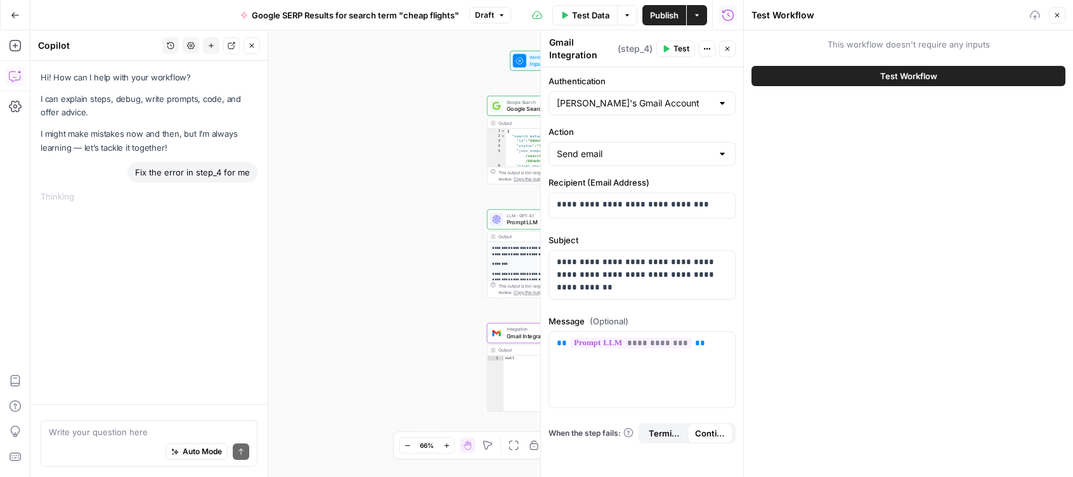
click at [875, 74] on button "Test Workflow" at bounding box center [908, 76] width 314 height 20
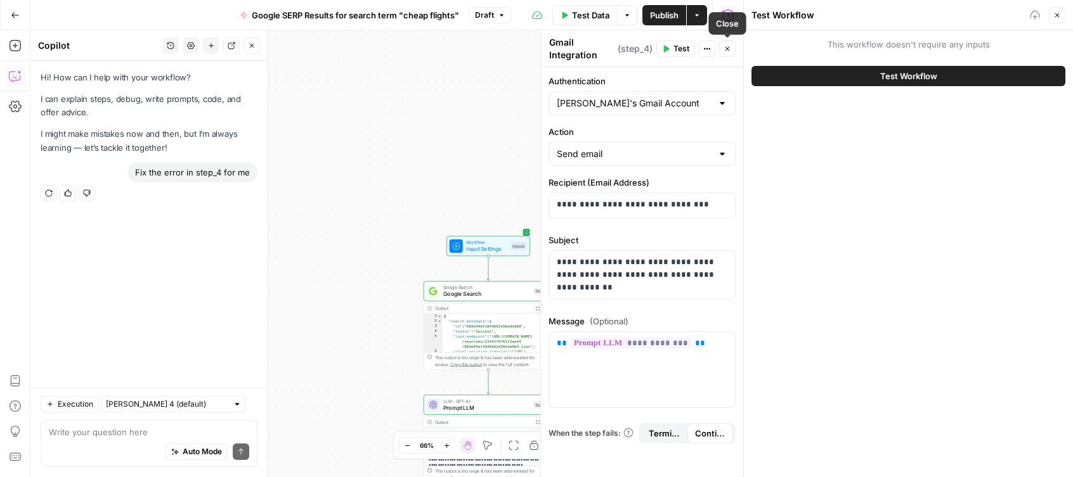
click at [728, 49] on icon "button" at bounding box center [727, 49] width 8 height 8
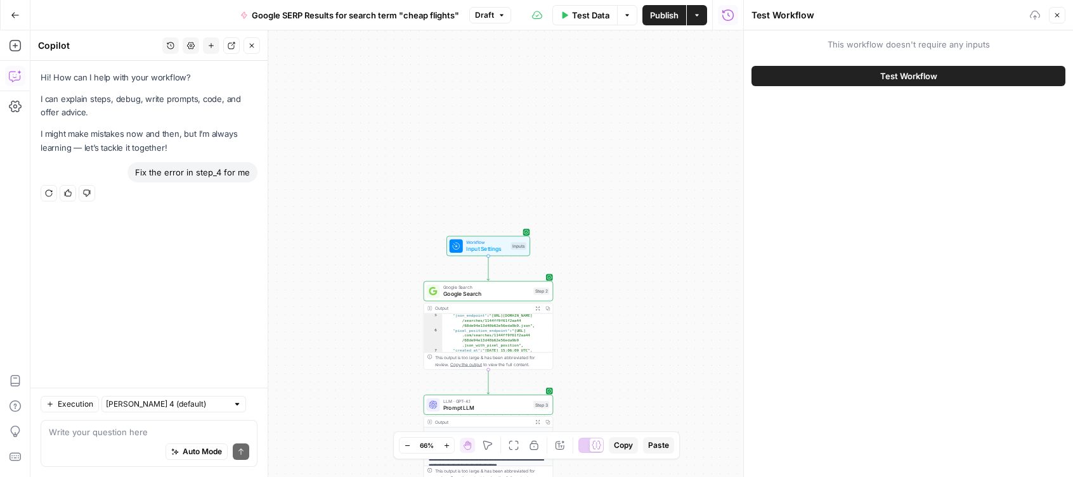
scroll to position [72, 0]
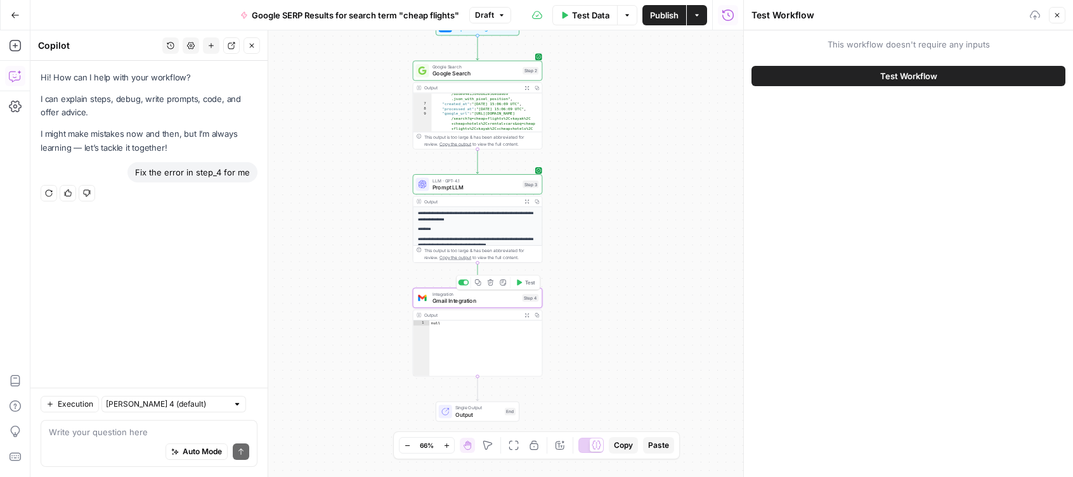
click at [486, 300] on span "Gmail Integration" at bounding box center [475, 301] width 86 height 8
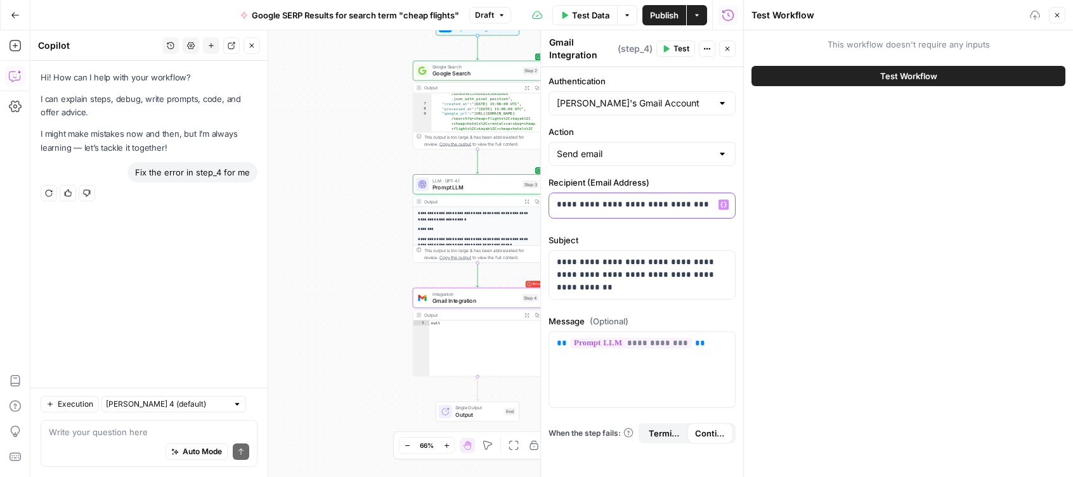
click at [711, 204] on p "**********" at bounding box center [642, 204] width 171 height 13
click at [685, 105] on input "Authentication" at bounding box center [634, 103] width 155 height 13
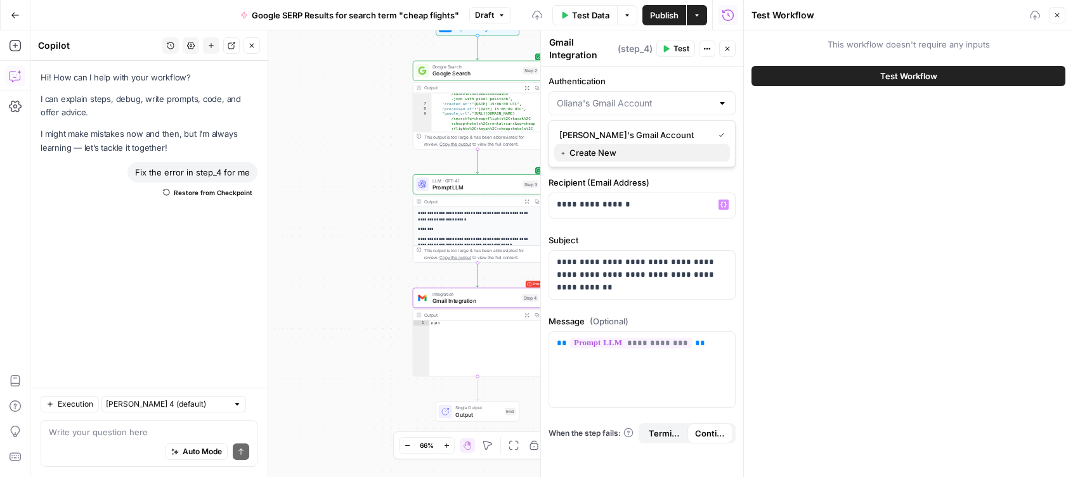
click at [607, 155] on span "﹢ Create New" at bounding box center [639, 152] width 160 height 13
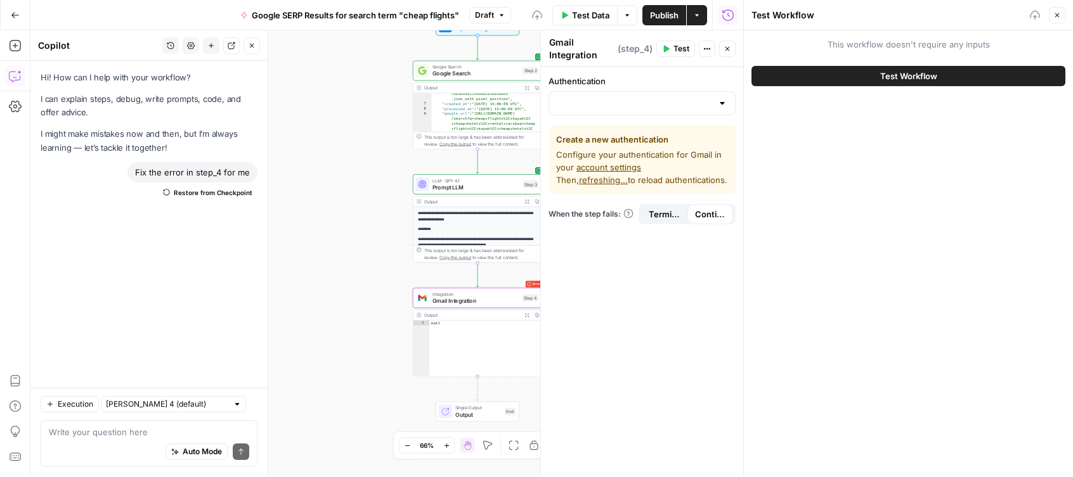
click at [616, 167] on link "account settings" at bounding box center [608, 167] width 65 height 10
click at [613, 165] on link "account settings" at bounding box center [608, 167] width 65 height 10
click at [628, 173] on span "Configure your authentication for Gmail in your account settings Then, refresh …" at bounding box center [642, 167] width 172 height 38
click at [626, 167] on link "account settings" at bounding box center [608, 167] width 65 height 10
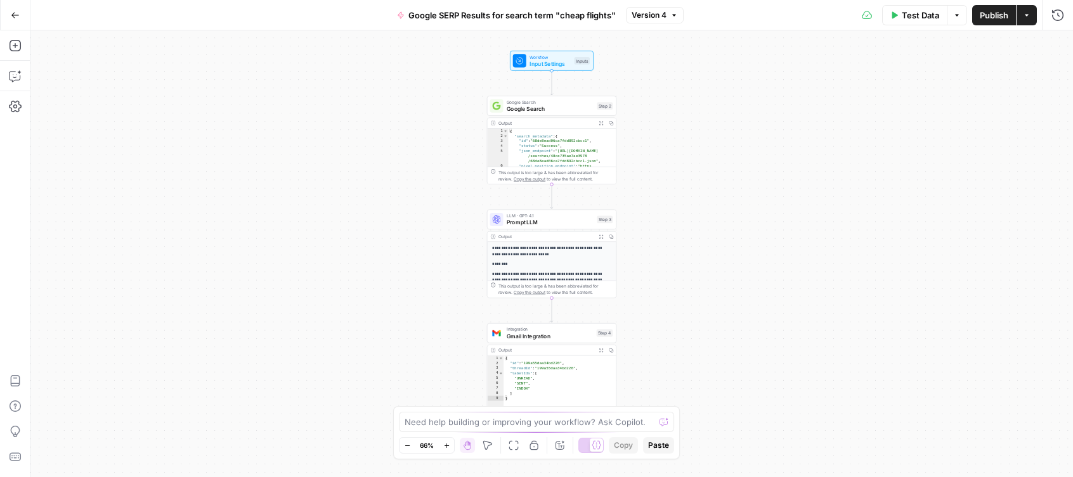
click at [576, 253] on p "**********" at bounding box center [551, 251] width 119 height 12
click at [580, 221] on span "Prompt LLM" at bounding box center [550, 222] width 87 height 8
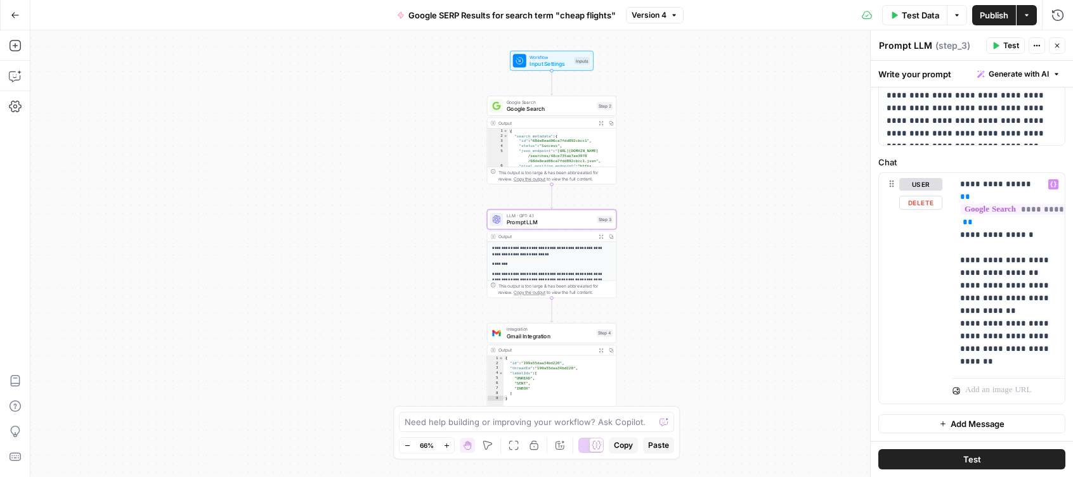
scroll to position [160, 0]
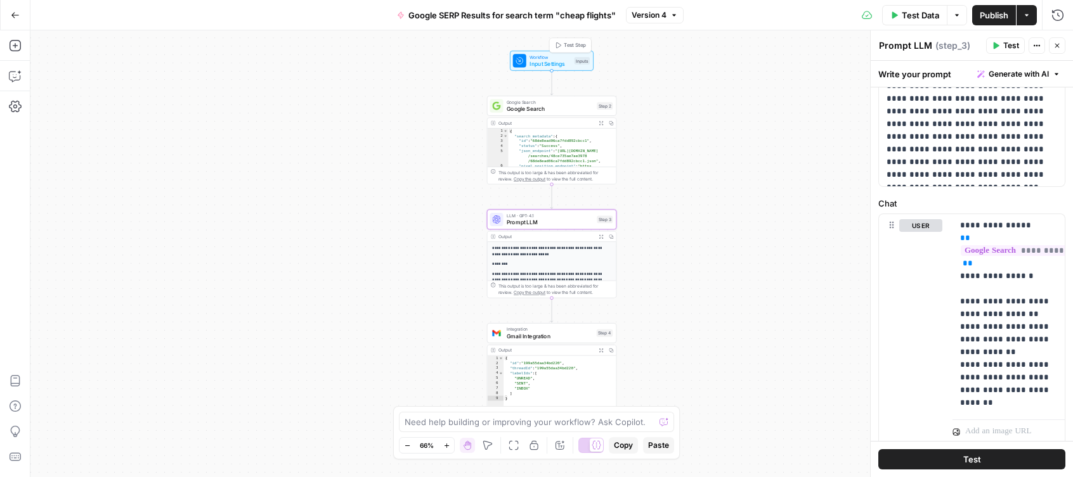
click at [565, 57] on span "Workflow" at bounding box center [549, 57] width 41 height 7
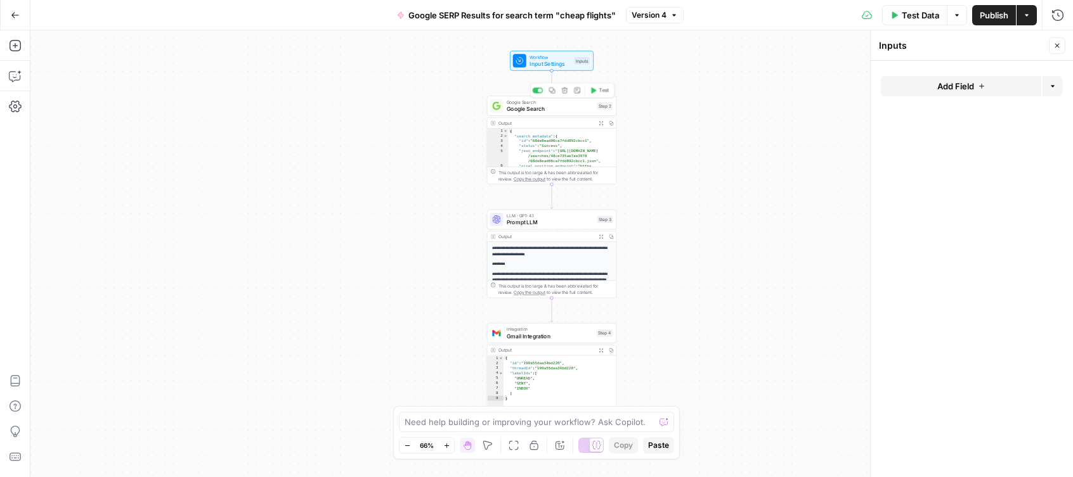
click at [569, 104] on span "Google Search" at bounding box center [550, 102] width 87 height 7
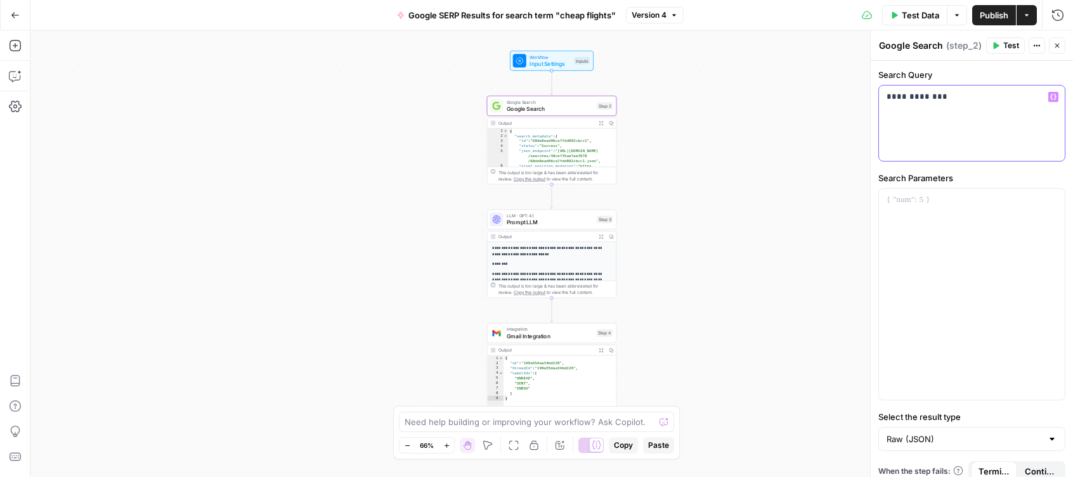
click at [942, 96] on p "**********" at bounding box center [971, 97] width 171 height 13
click at [1052, 98] on icon "button" at bounding box center [1053, 97] width 6 height 6
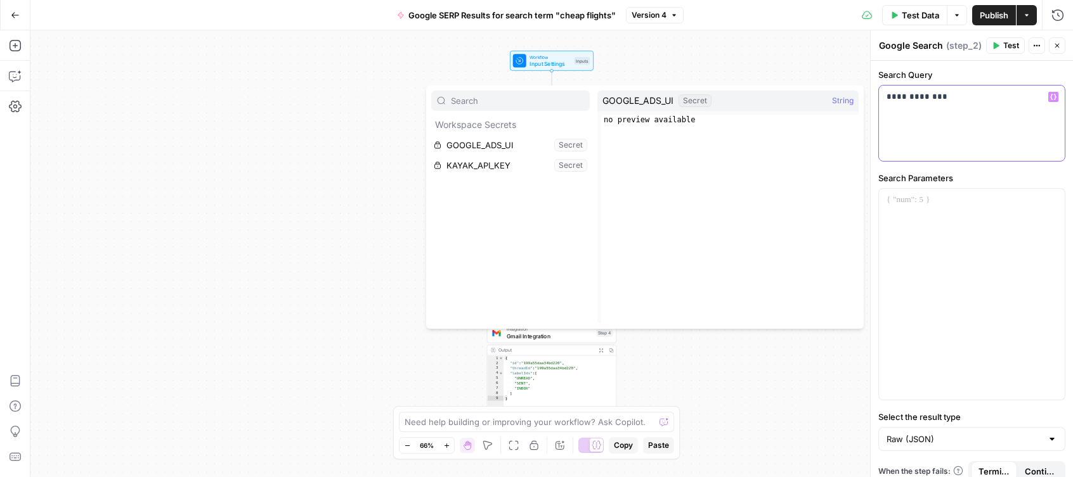
click at [951, 98] on p "**********" at bounding box center [971, 97] width 171 height 13
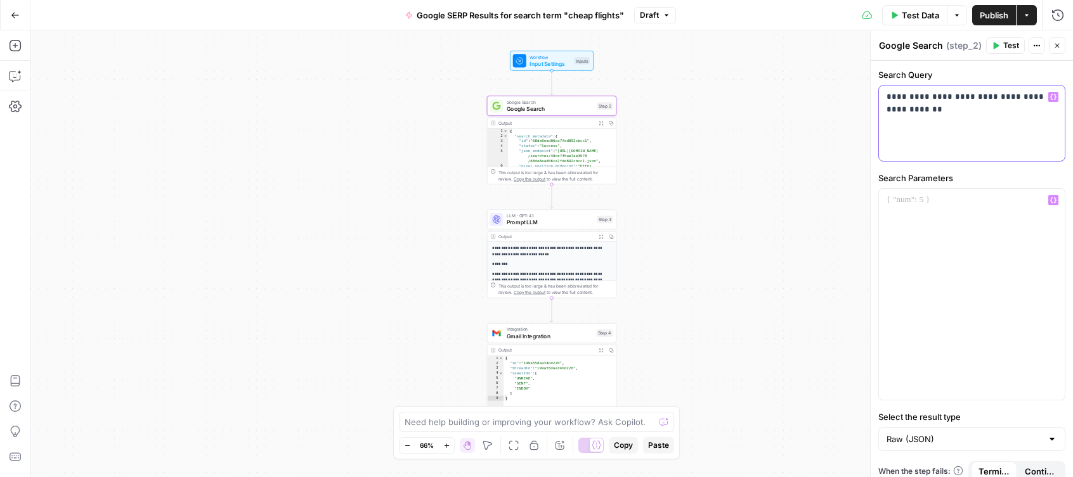
scroll to position [12, 0]
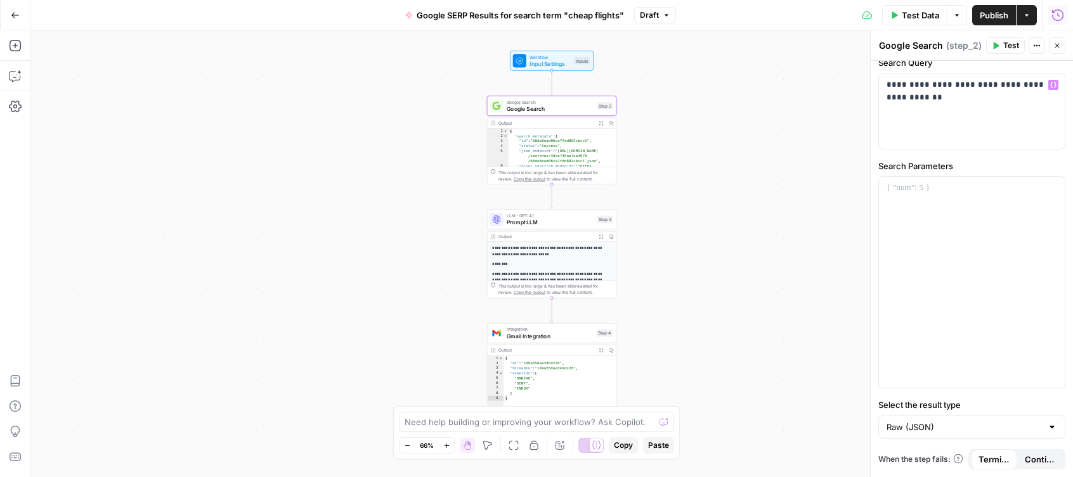
click at [933, 15] on span "Test Data" at bounding box center [920, 15] width 37 height 13
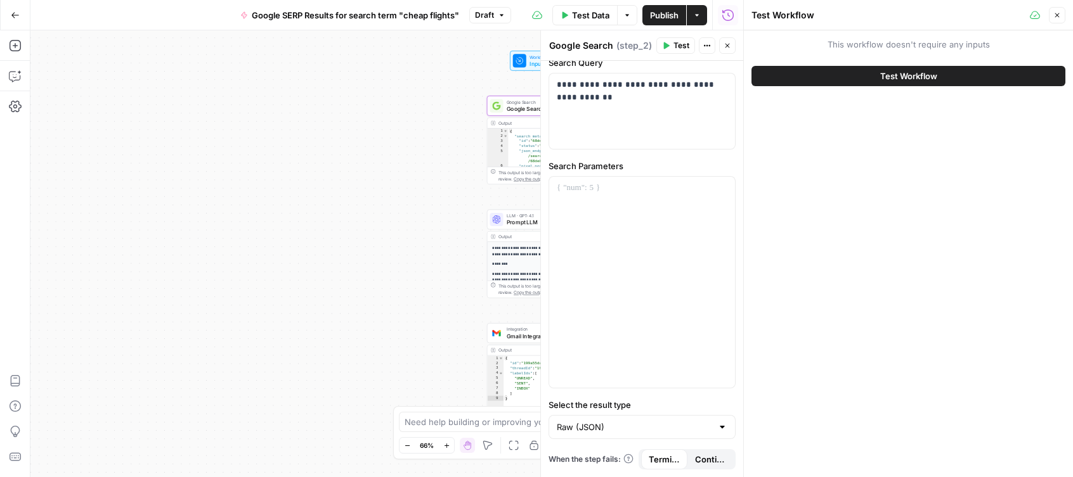
click at [921, 77] on span "Test Workflow" at bounding box center [908, 76] width 57 height 13
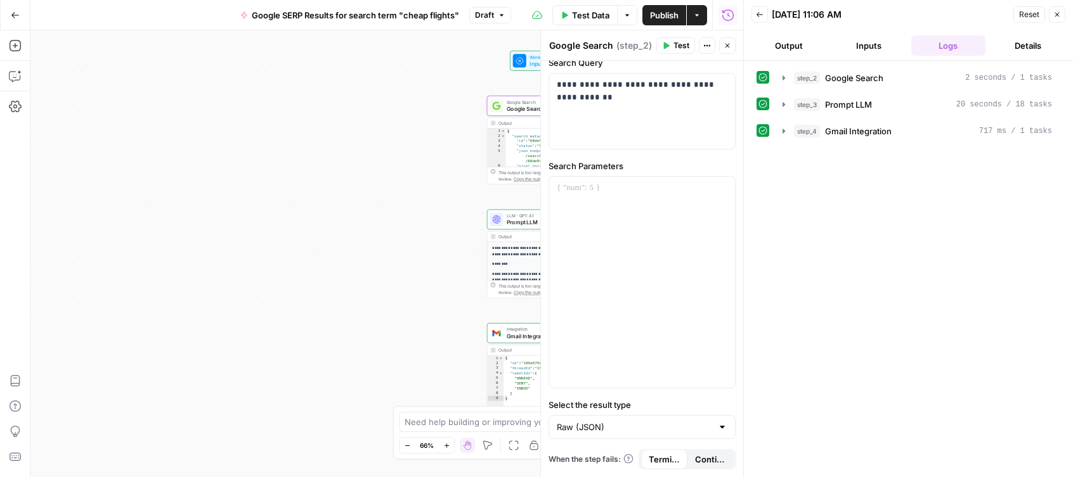
click at [425, 250] on div "**********" at bounding box center [386, 253] width 713 height 447
click at [1059, 13] on icon "button" at bounding box center [1057, 15] width 8 height 8
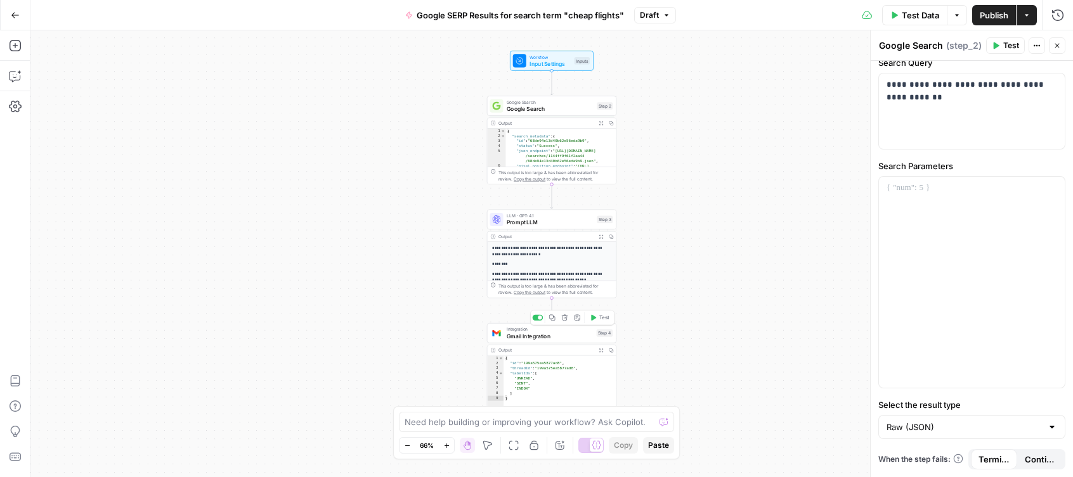
click at [563, 340] on span "Gmail Integration" at bounding box center [550, 336] width 86 height 8
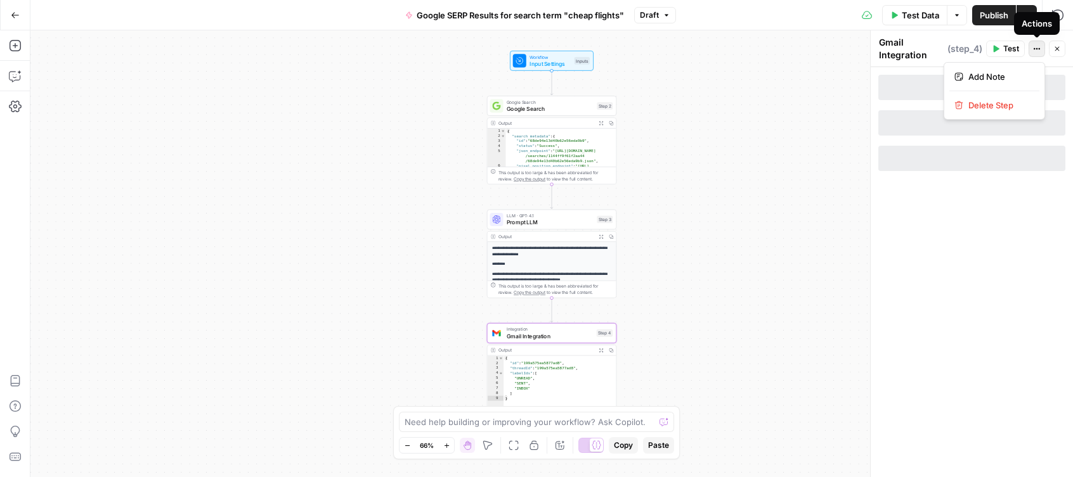
click at [1035, 48] on icon "button" at bounding box center [1037, 49] width 8 height 8
click at [913, 272] on div at bounding box center [971, 272] width 202 height 410
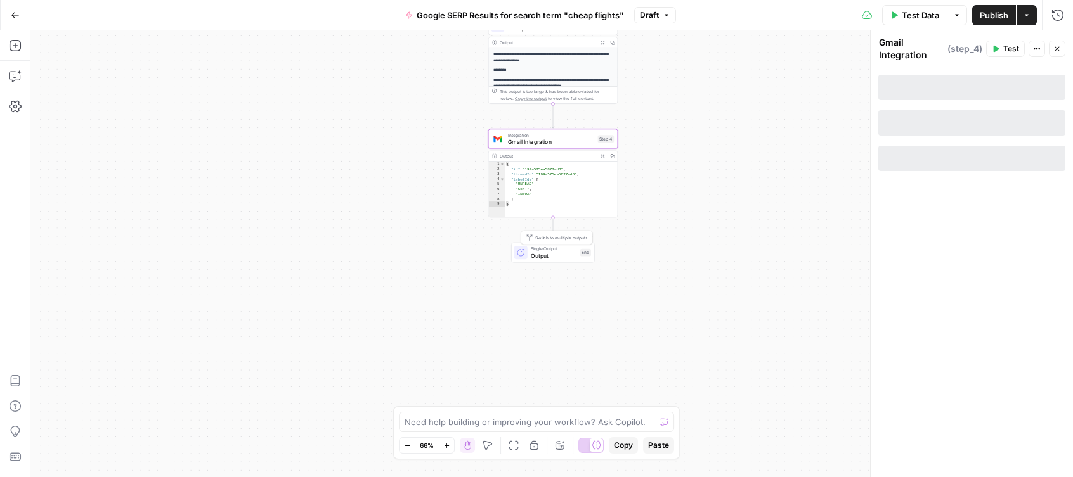
type textarea "*********"
click at [578, 194] on div "{ "id" : "199a575ea5877ad8" , "threadId" : "199a575ea5877ad8" , "labelIds" : [ …" at bounding box center [561, 195] width 112 height 66
click at [583, 140] on span "Gmail Integration" at bounding box center [551, 142] width 86 height 8
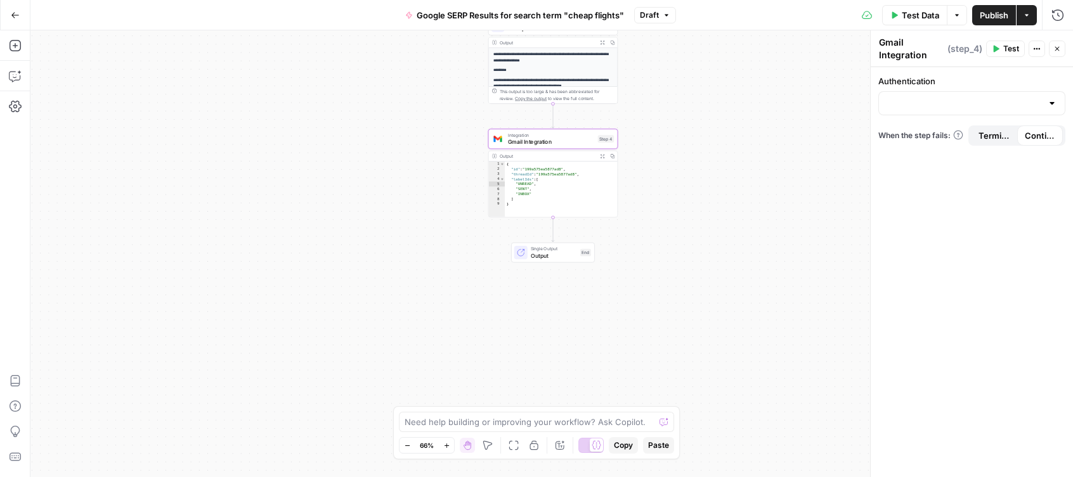
click at [18, 12] on icon "button" at bounding box center [15, 15] width 9 height 9
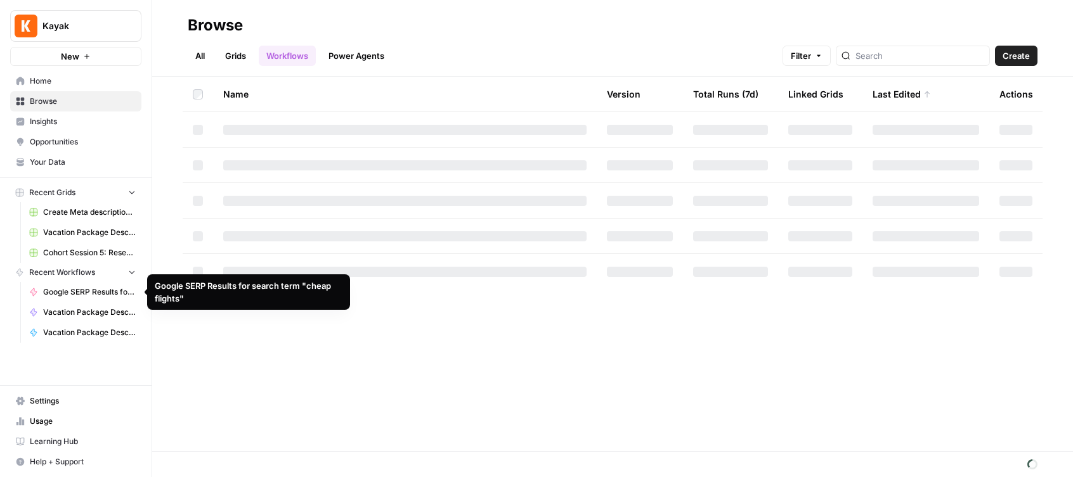
click at [110, 290] on span "Google SERP Results for search term "cheap flights"" at bounding box center [89, 292] width 93 height 11
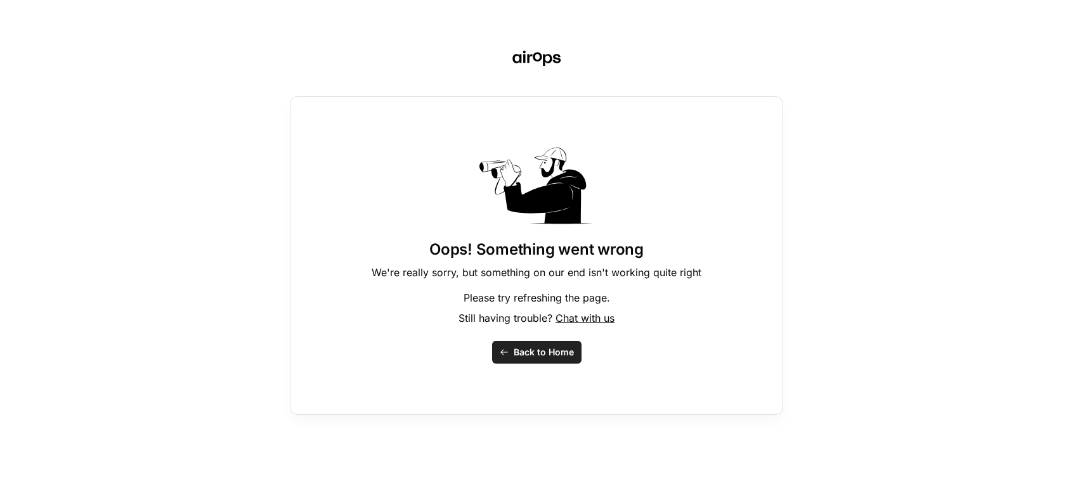
click at [541, 361] on button "Back to Home" at bounding box center [536, 352] width 89 height 23
click at [549, 360] on button "Back to Home" at bounding box center [536, 352] width 89 height 23
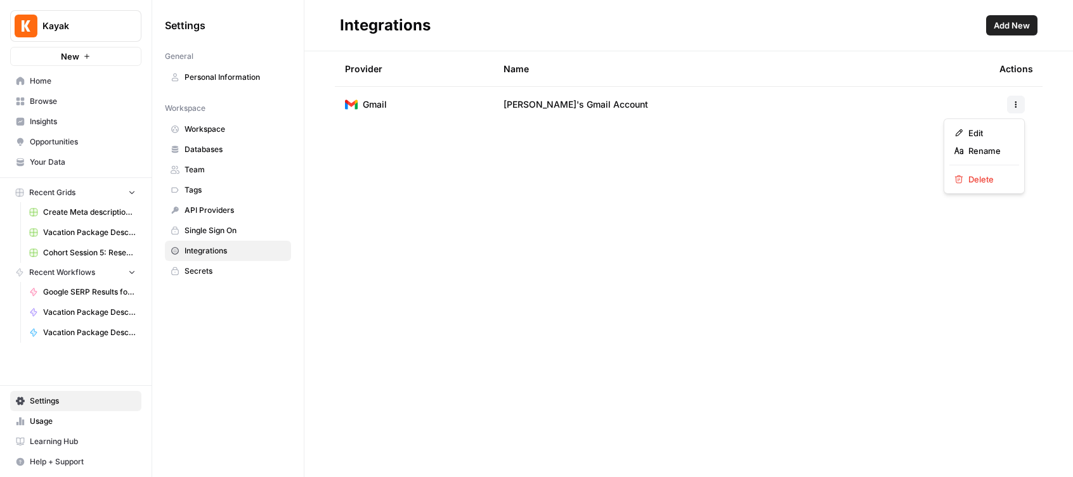
click at [1018, 106] on icon "button" at bounding box center [1016, 105] width 8 height 8
click at [976, 131] on span "Edit" at bounding box center [988, 133] width 41 height 13
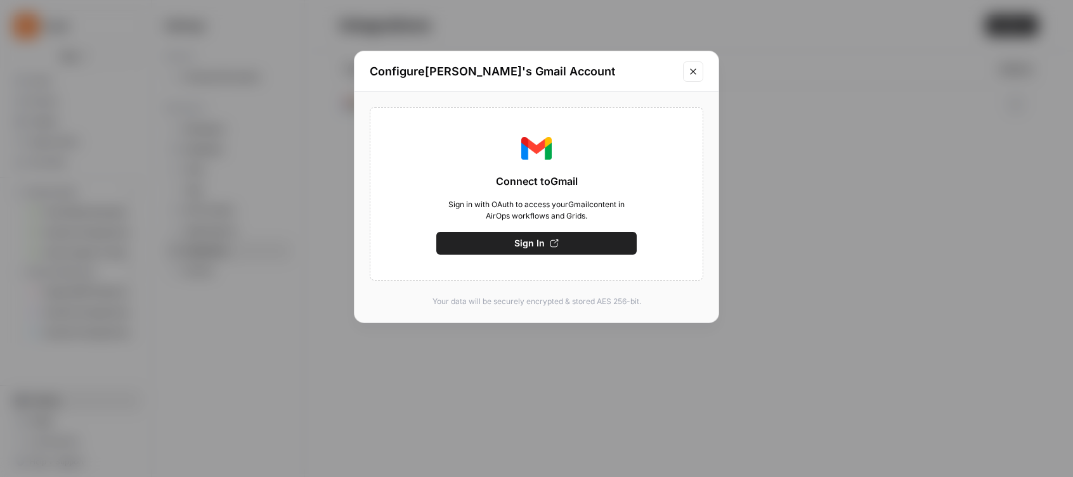
click at [698, 72] on button "Close modal" at bounding box center [693, 71] width 20 height 20
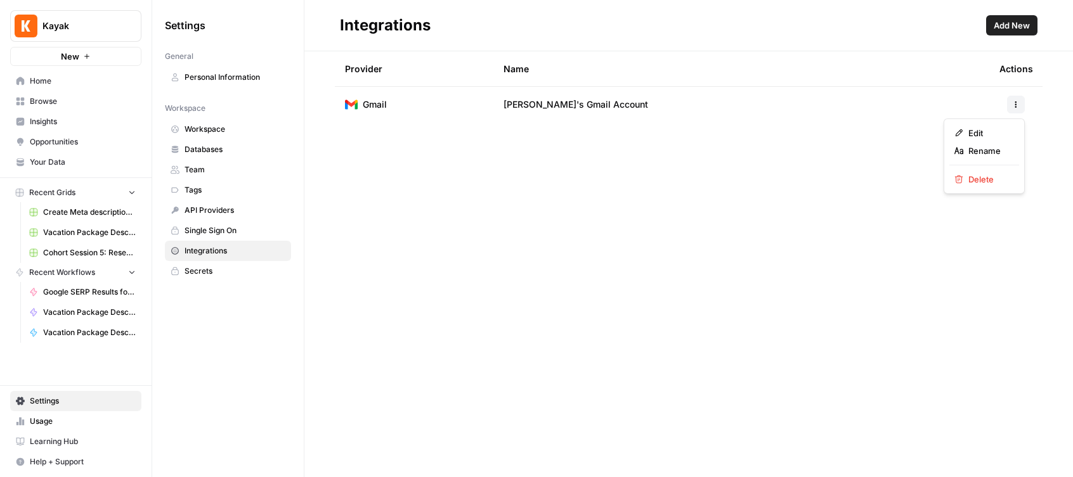
click at [1019, 104] on icon "button" at bounding box center [1016, 105] width 8 height 8
click at [992, 129] on span "Edit" at bounding box center [988, 133] width 41 height 13
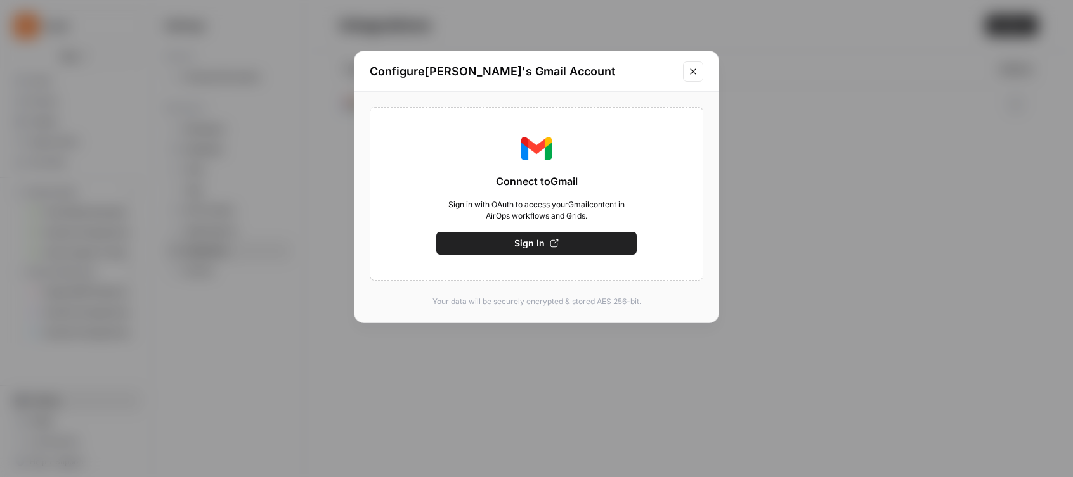
click at [550, 247] on icon "button" at bounding box center [554, 243] width 9 height 9
